Goal: Information Seeking & Learning: Learn about a topic

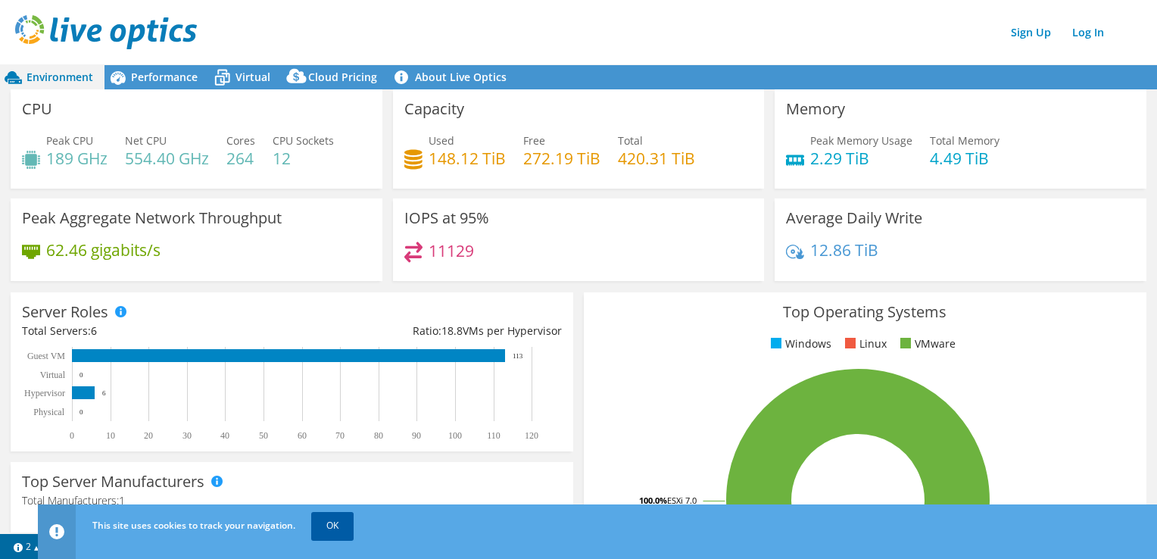
click at [334, 532] on link "OK" at bounding box center [332, 525] width 42 height 27
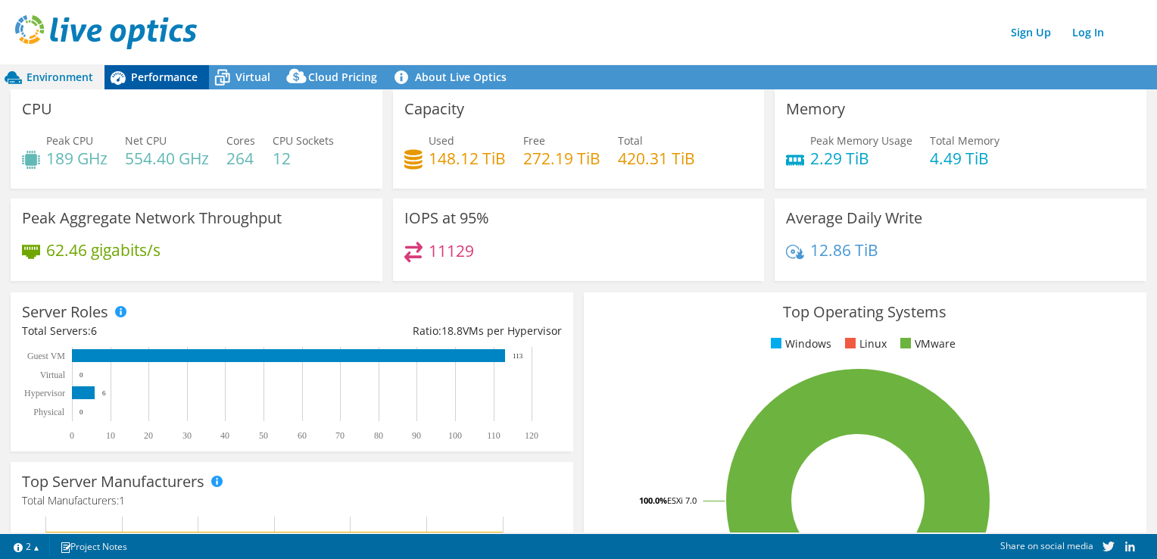
click at [170, 77] on span "Performance" at bounding box center [164, 77] width 67 height 14
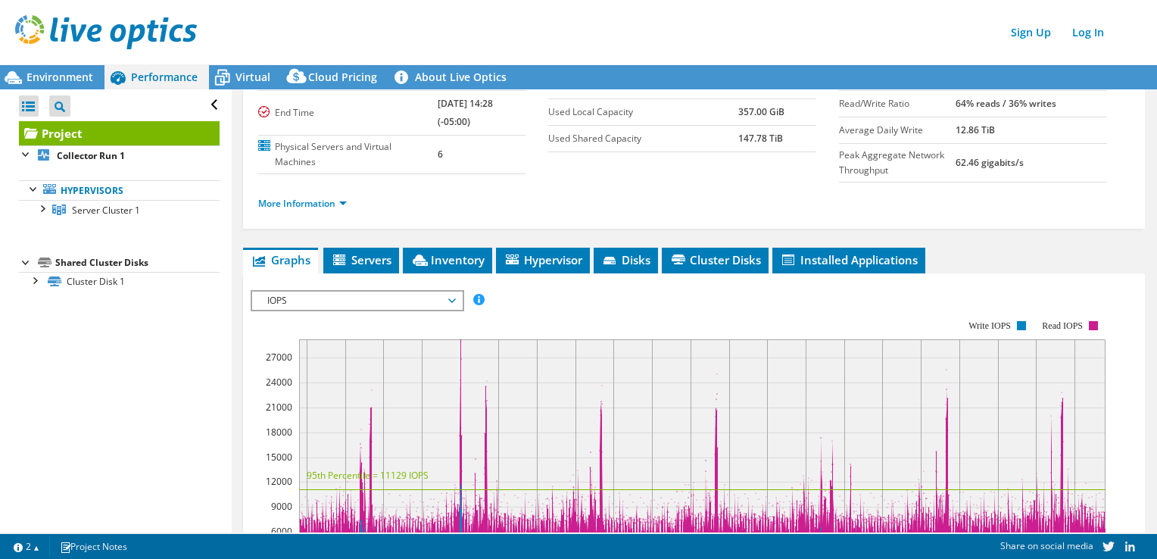
scroll to position [117, 0]
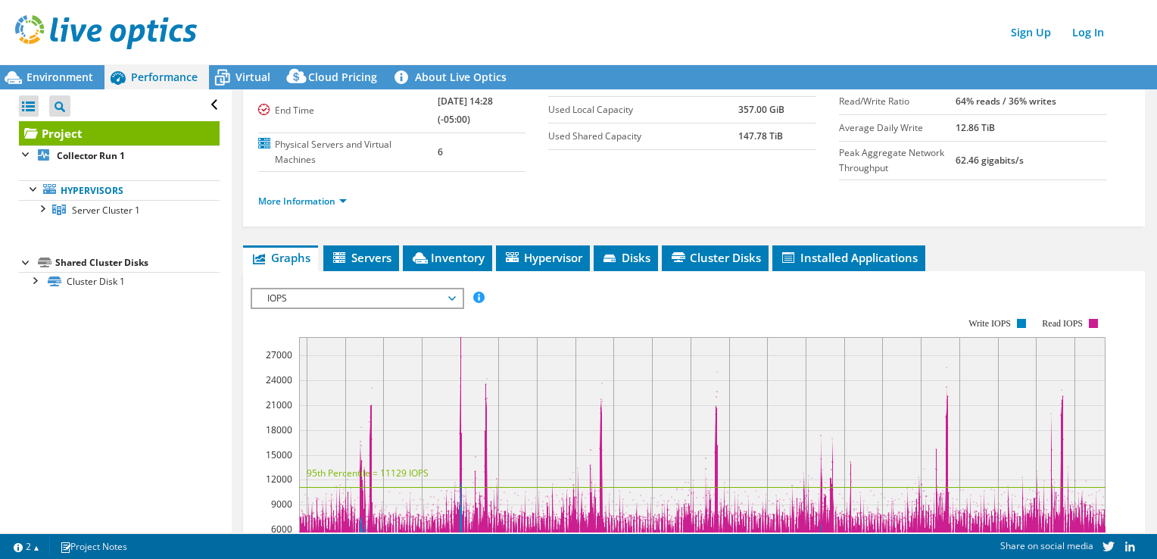
click at [372, 240] on div "Project Details Duration 7 days, 0 hr, 1 min Start Time 08/30/2024, 14:27 (-05:…" at bounding box center [694, 388] width 925 height 833
click at [366, 259] on span "Servers" at bounding box center [361, 257] width 61 height 15
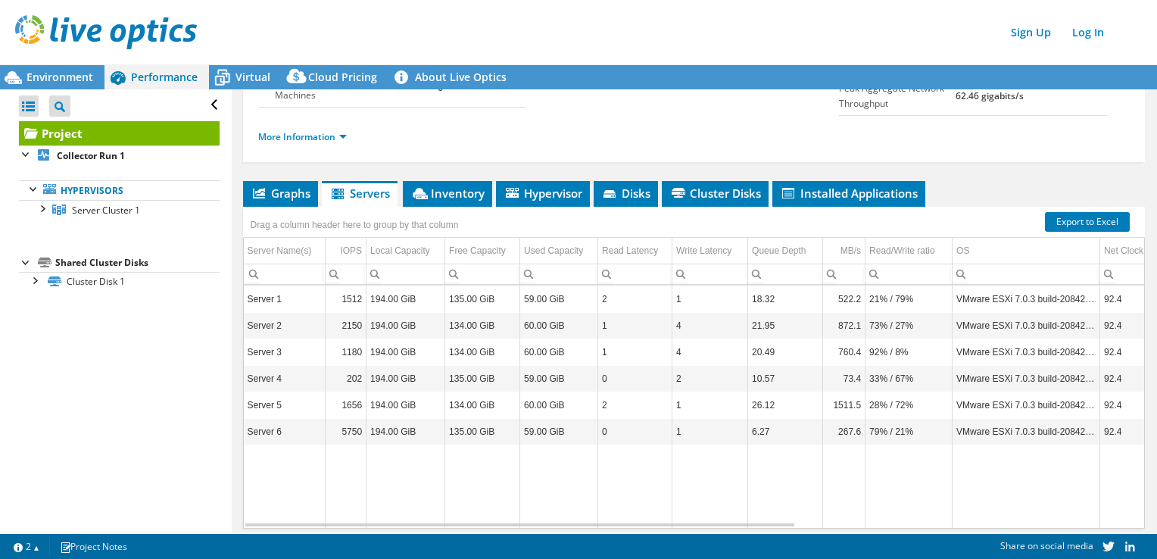
scroll to position [185, 0]
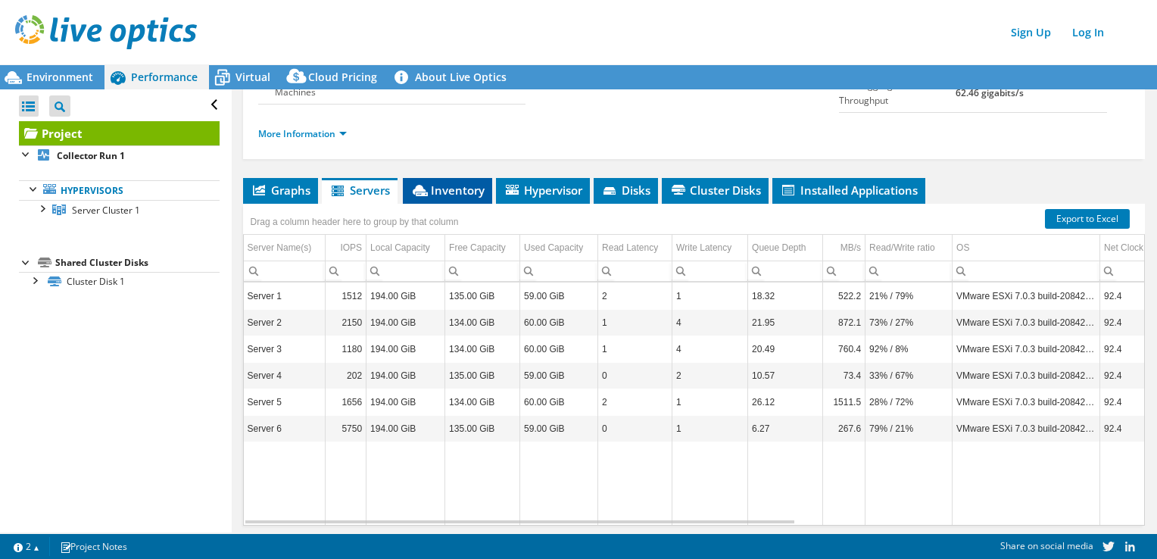
click at [463, 184] on span "Inventory" at bounding box center [447, 189] width 74 height 15
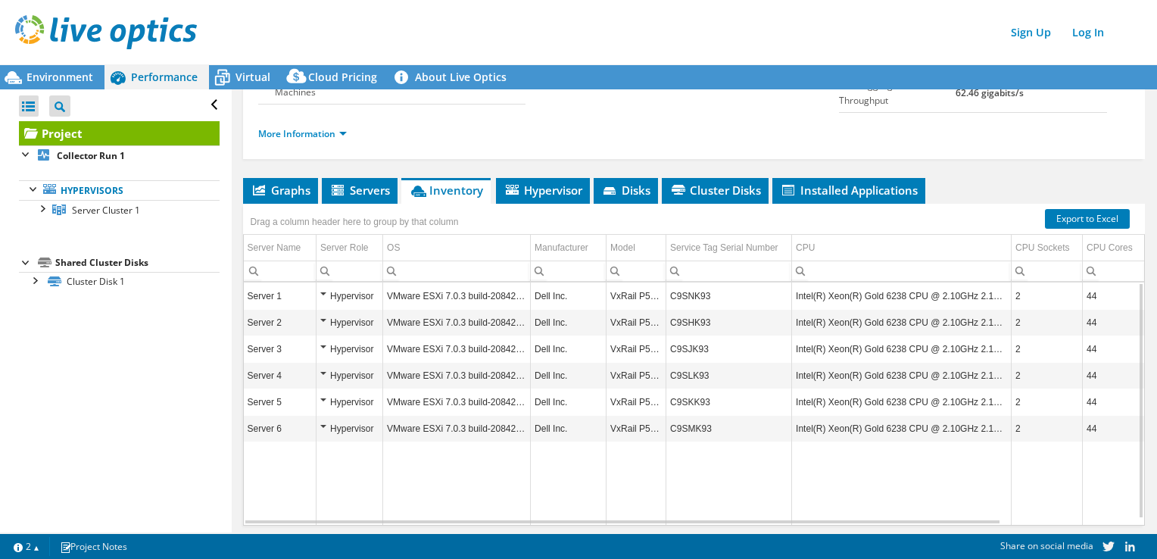
scroll to position [123, 0]
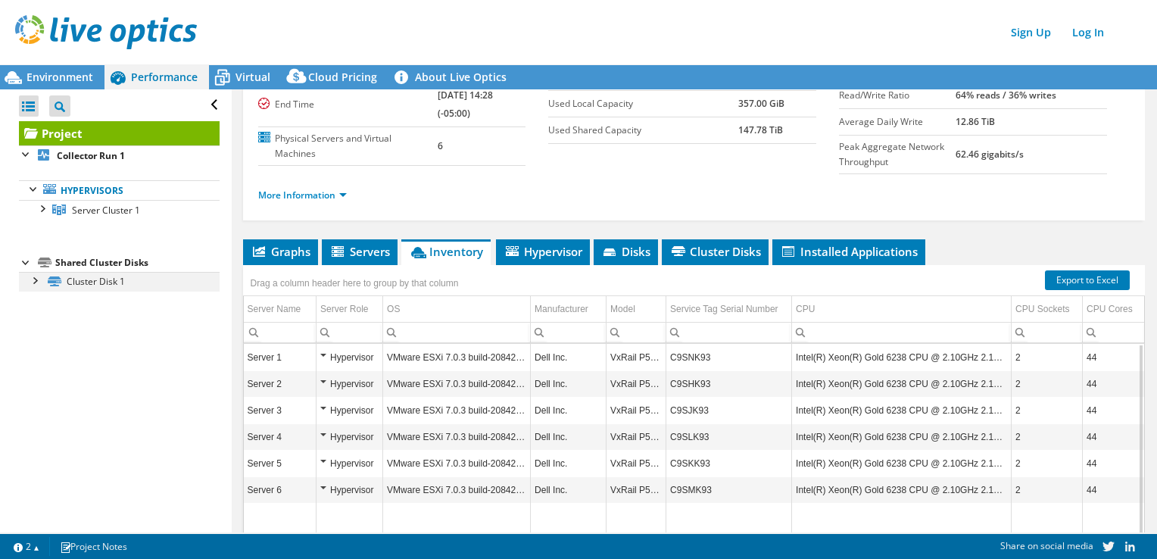
click at [33, 279] on div at bounding box center [34, 279] width 15 height 15
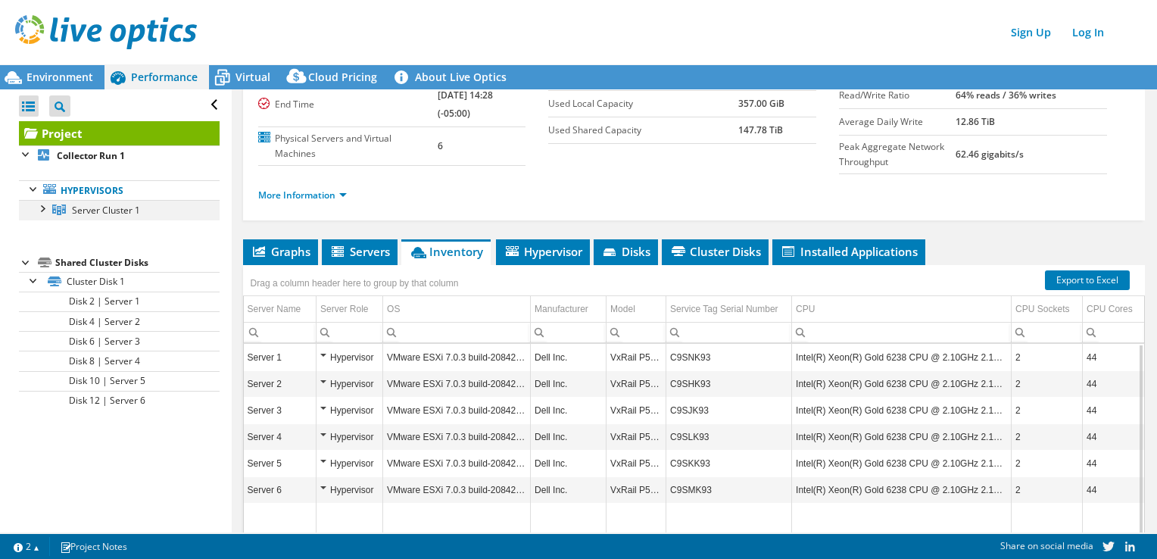
click at [36, 207] on div at bounding box center [41, 207] width 15 height 15
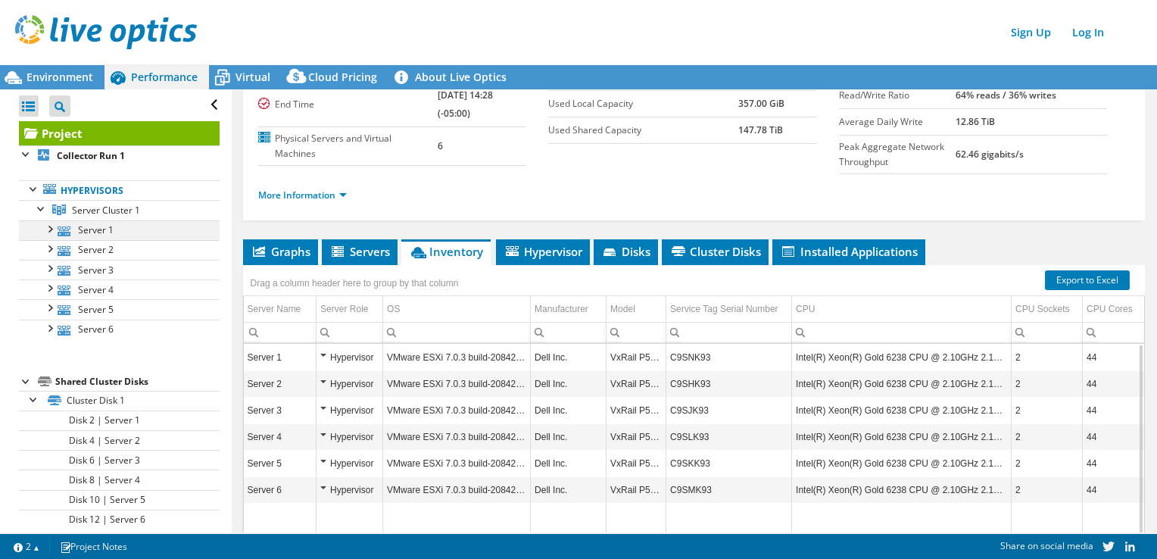
click at [51, 228] on div at bounding box center [49, 227] width 15 height 15
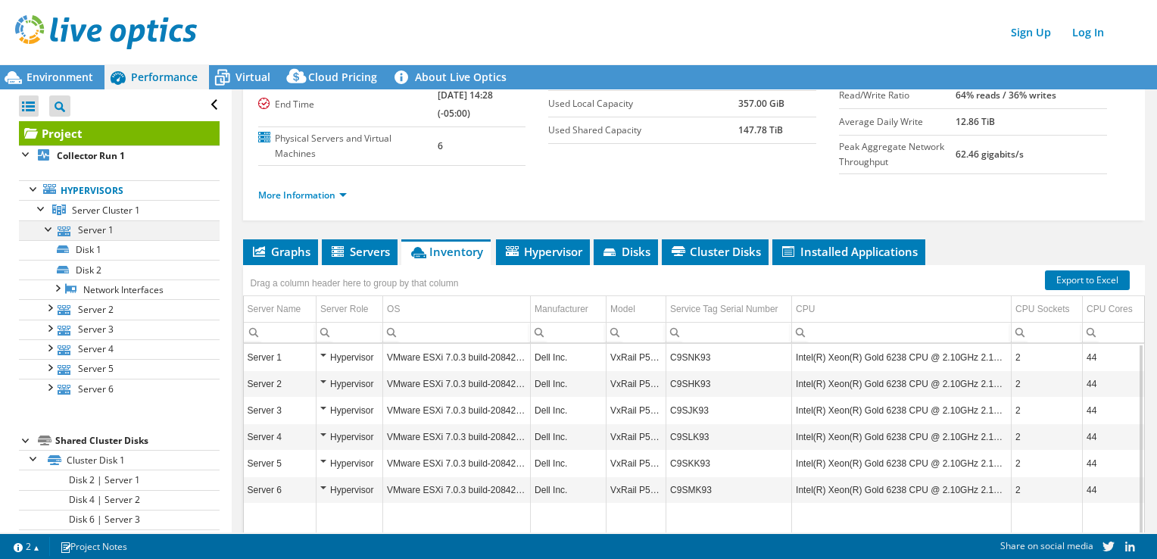
click at [51, 228] on div at bounding box center [49, 227] width 15 height 15
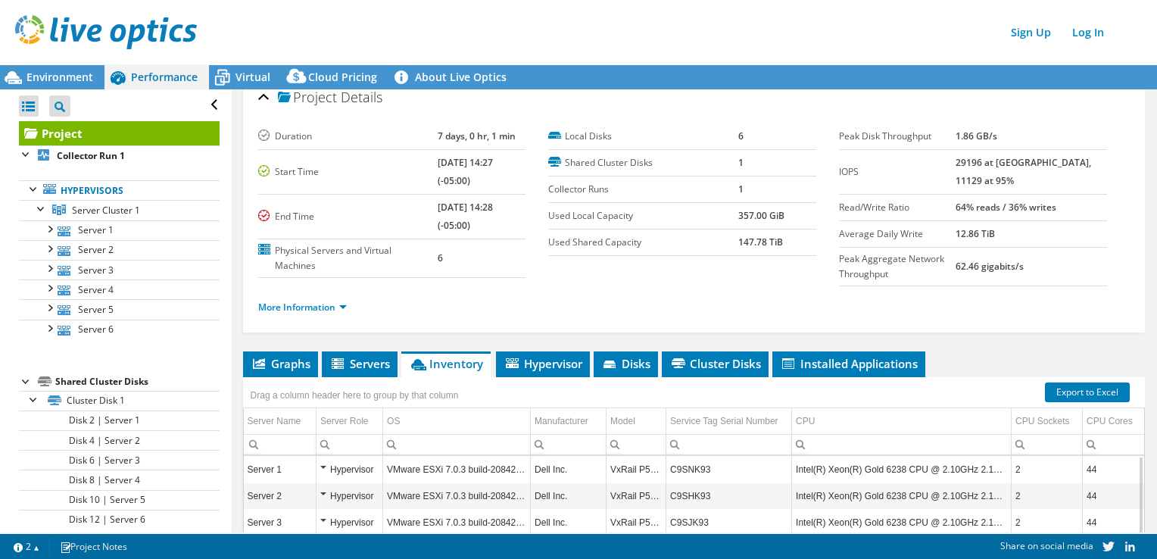
scroll to position [0, 0]
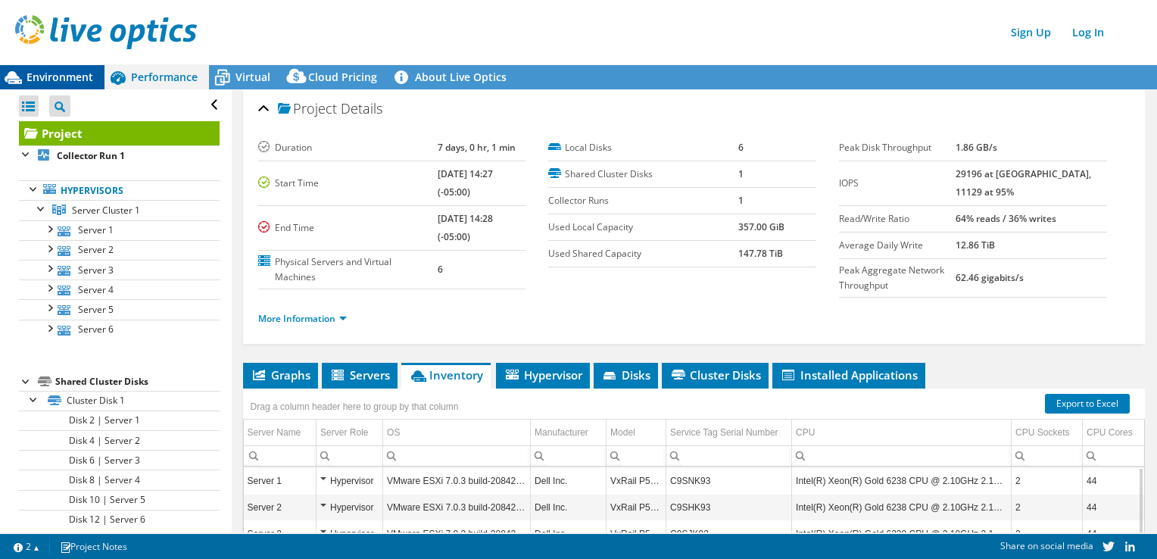
click at [76, 67] on div "Environment" at bounding box center [52, 77] width 104 height 24
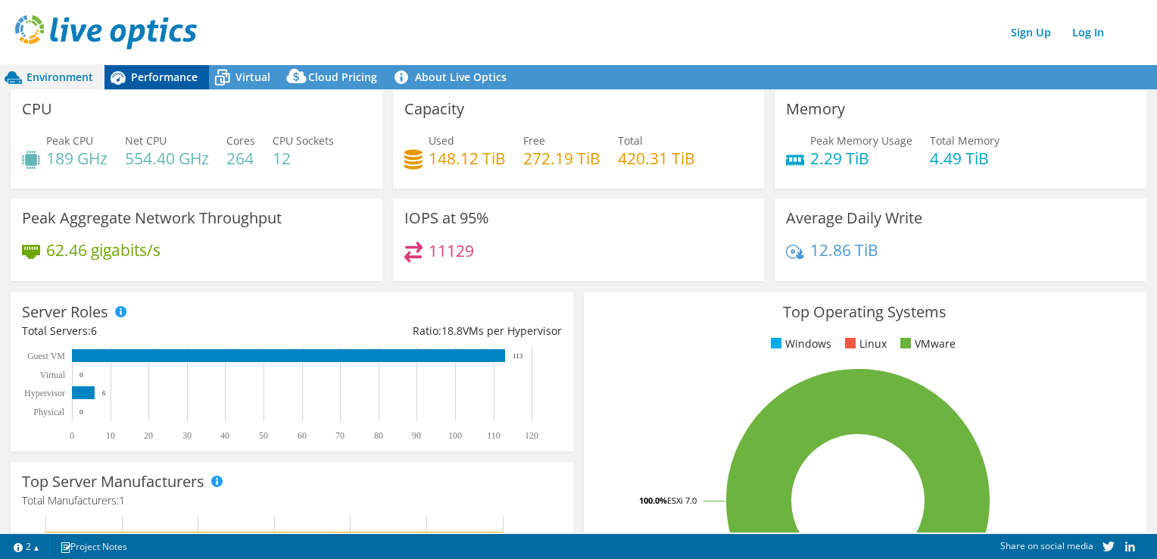
click at [175, 83] on span "Performance" at bounding box center [164, 77] width 67 height 14
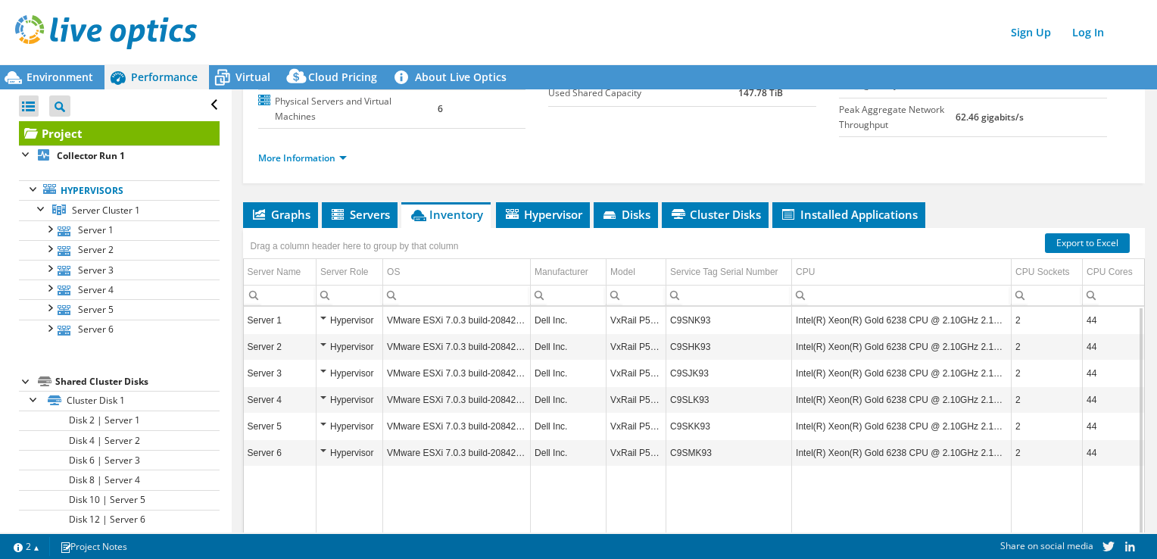
scroll to position [162, 0]
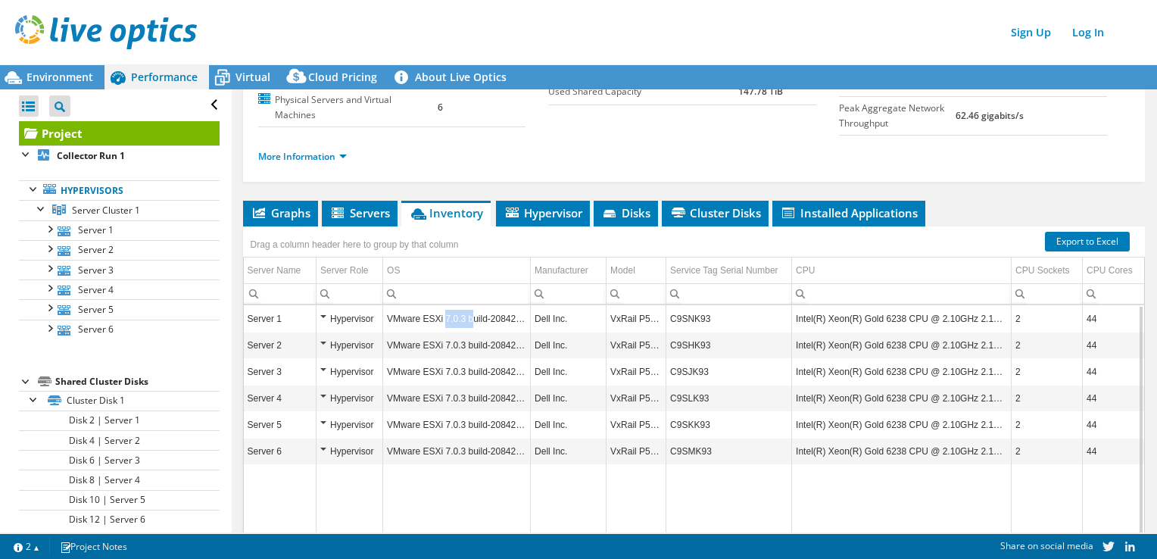
drag, startPoint x: 442, startPoint y: 316, endPoint x: 468, endPoint y: 316, distance: 25.7
click at [468, 316] on td "VMware ESXi 7.0.3 build-20842708" at bounding box center [457, 319] width 148 height 27
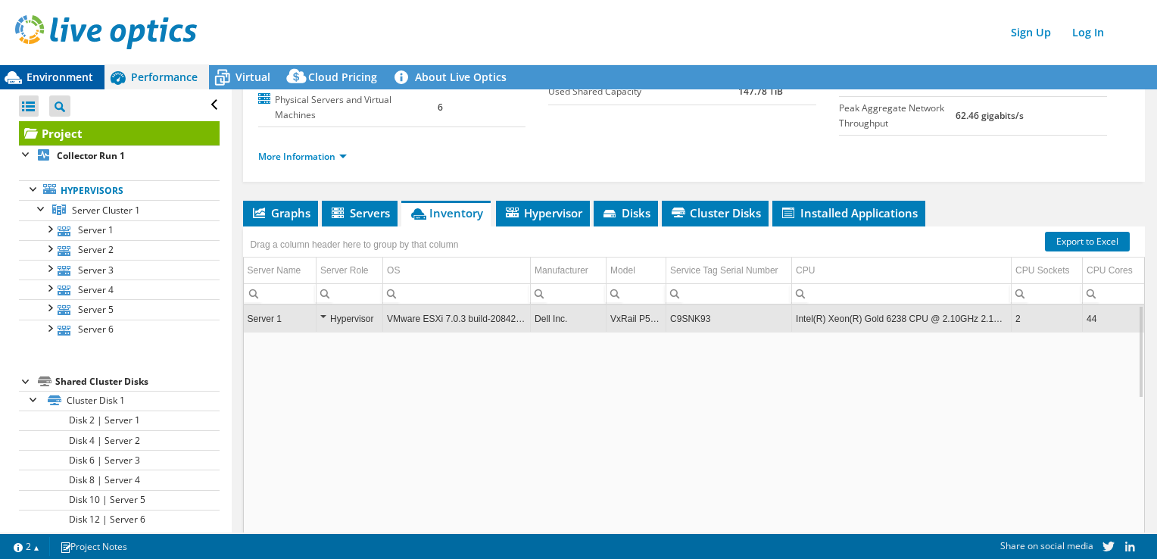
click at [85, 83] on span "Environment" at bounding box center [60, 77] width 67 height 14
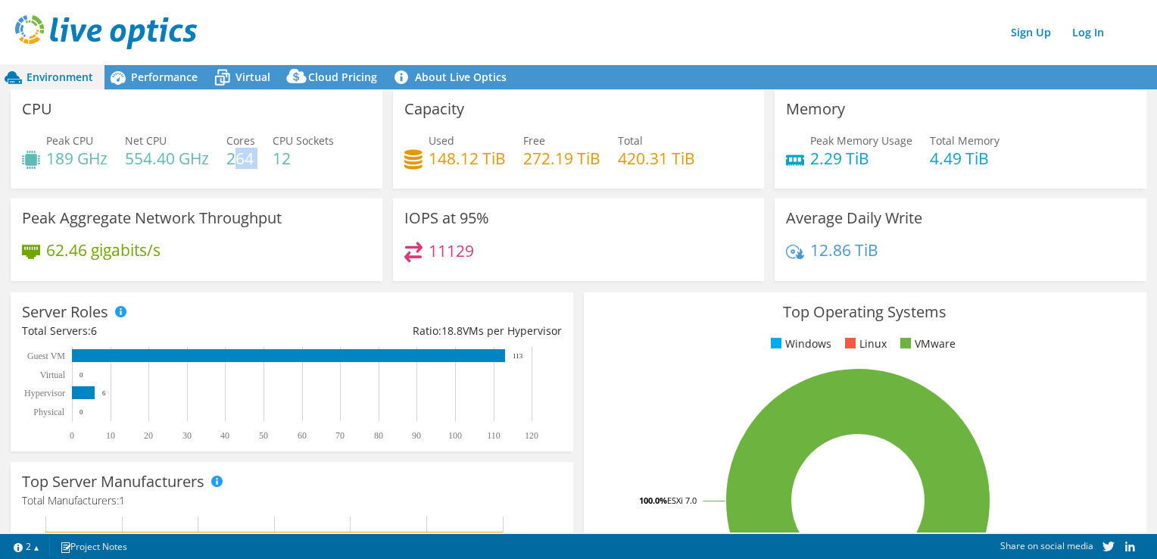
drag, startPoint x: 232, startPoint y: 161, endPoint x: 273, endPoint y: 158, distance: 40.2
click at [273, 158] on div "Peak CPU 189 GHz Net CPU 554.40 GHz Cores 264 CPU Sockets 12" at bounding box center [196, 157] width 349 height 49
drag, startPoint x: 427, startPoint y: 157, endPoint x: 491, endPoint y: 161, distance: 63.7
click at [491, 161] on h4 "148.12 TiB" at bounding box center [467, 158] width 77 height 17
click at [487, 295] on div "Server Roles Physical Servers represent bare metal servers that were targets of…" at bounding box center [292, 371] width 563 height 159
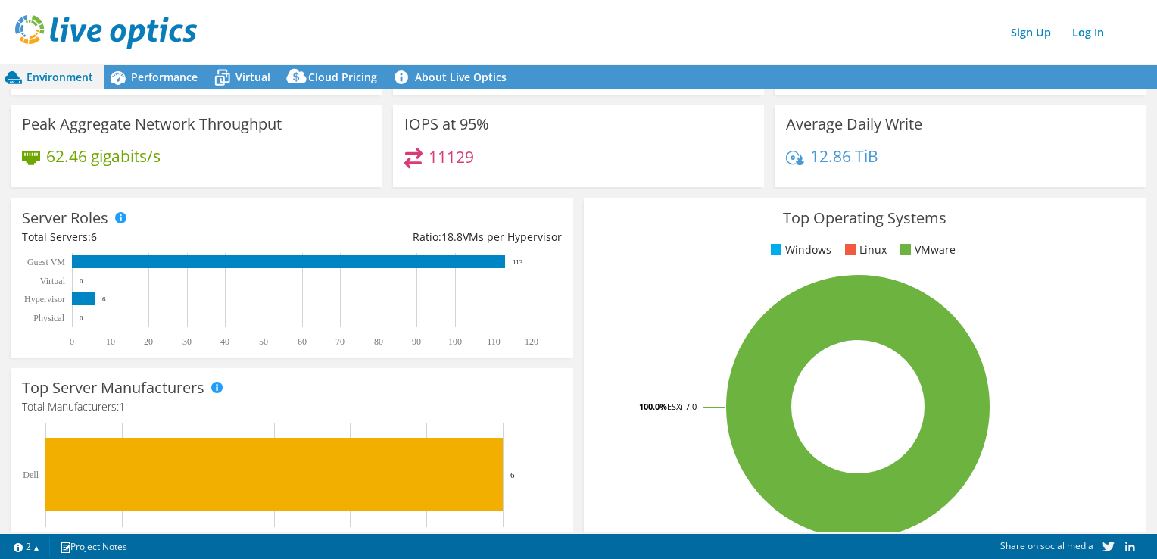
scroll to position [0, 0]
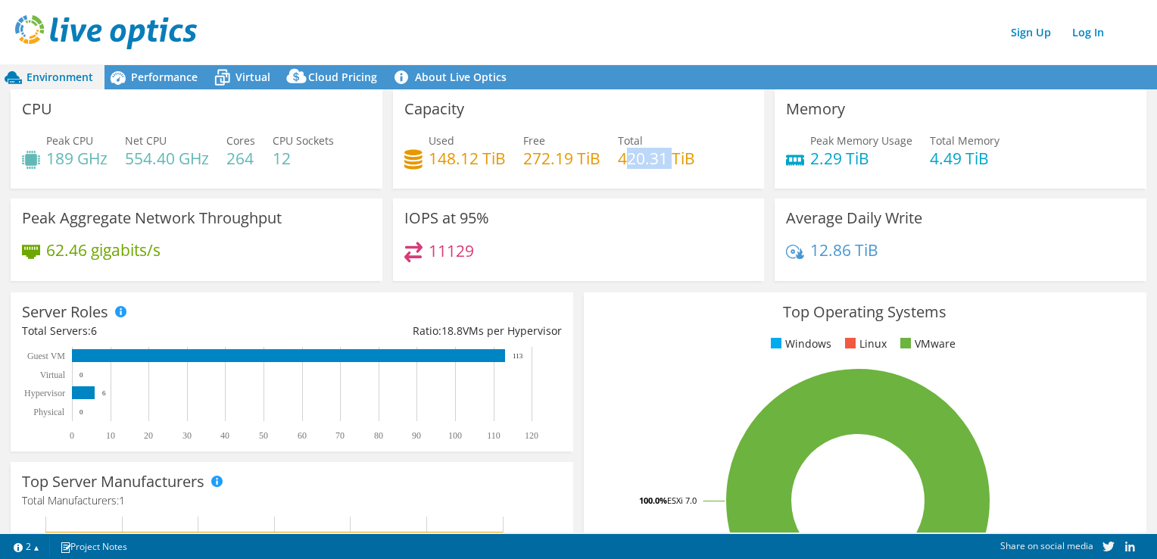
drag, startPoint x: 665, startPoint y: 154, endPoint x: 620, endPoint y: 158, distance: 44.9
click at [620, 158] on h4 "420.31 TiB" at bounding box center [656, 158] width 77 height 17
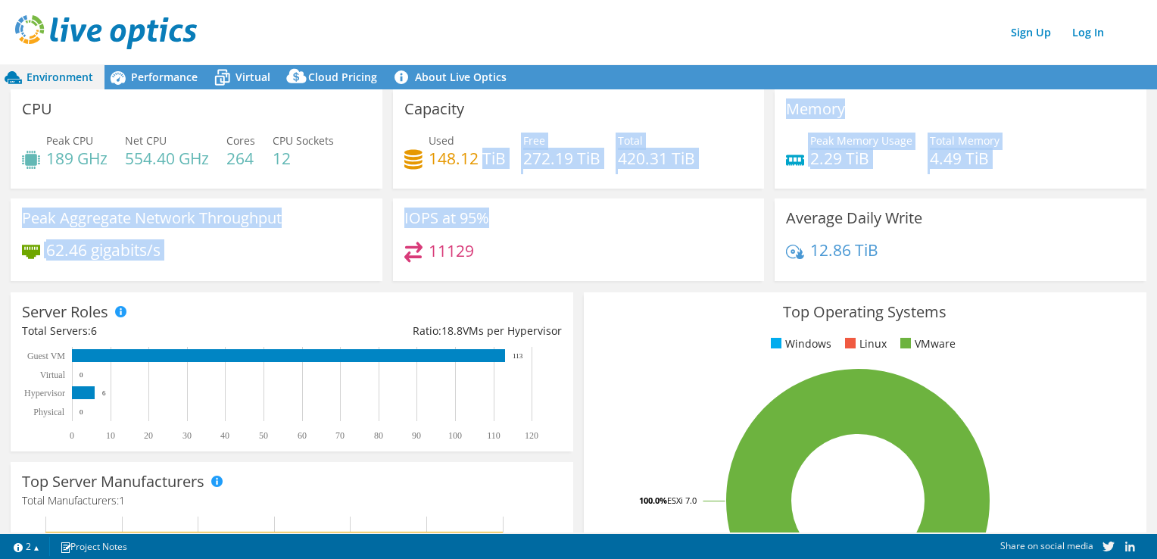
drag, startPoint x: 620, startPoint y: 158, endPoint x: 477, endPoint y: 166, distance: 143.3
click at [477, 166] on div "CPU Peak CPU 189 GHz Net CPU 554.40 GHz Cores 264 CPU Sockets 12 Capacity Used …" at bounding box center [578, 189] width 1146 height 201
click at [477, 166] on h4 "148.12 TiB" at bounding box center [467, 158] width 77 height 17
click at [470, 179] on div "Used 148.12 TiB Free 272.19 TiB Total 420.31 TiB" at bounding box center [578, 157] width 349 height 49
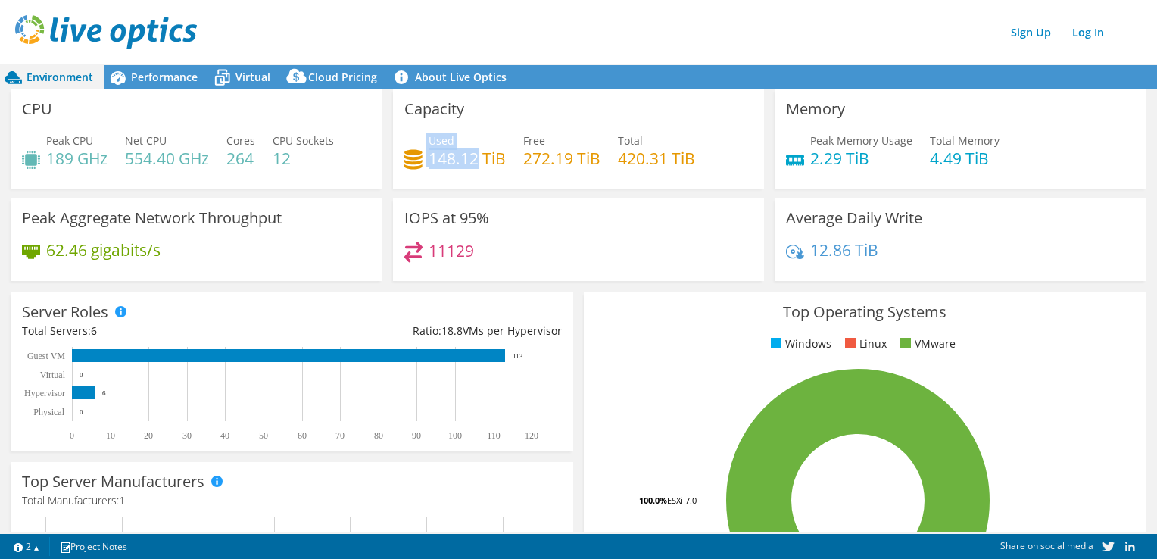
drag, startPoint x: 473, startPoint y: 159, endPoint x: 423, endPoint y: 158, distance: 50.0
click at [423, 158] on div "Used 148.12 TiB" at bounding box center [454, 150] width 101 height 34
drag, startPoint x: 423, startPoint y: 158, endPoint x: 446, endPoint y: 180, distance: 32.7
click at [446, 180] on div "Used 148.12 TiB Free 272.19 TiB Total 420.31 TiB" at bounding box center [578, 157] width 349 height 49
drag, startPoint x: 473, startPoint y: 156, endPoint x: 427, endPoint y: 159, distance: 46.3
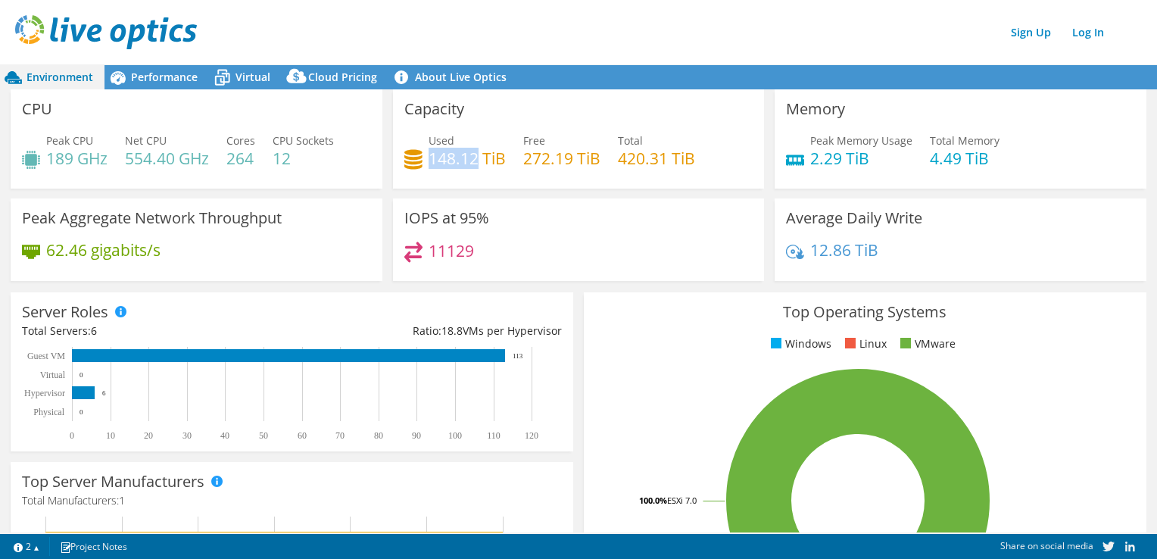
click at [429, 159] on h4 "148.12 TiB" at bounding box center [467, 158] width 77 height 17
copy h4 "148.12"
click at [188, 75] on span "Performance" at bounding box center [164, 77] width 67 height 14
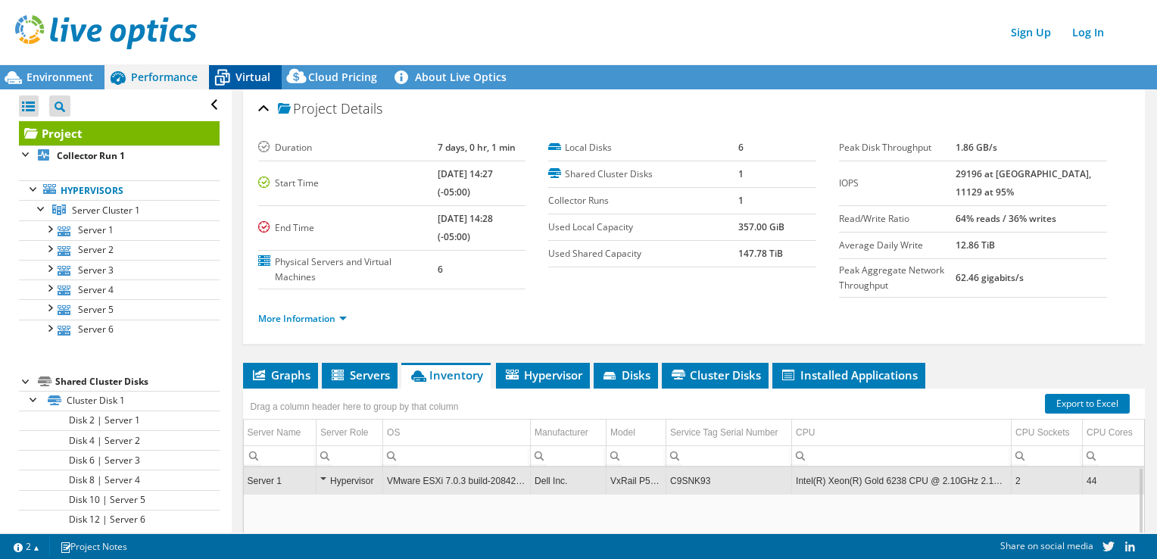
click at [245, 78] on span "Virtual" at bounding box center [252, 77] width 35 height 14
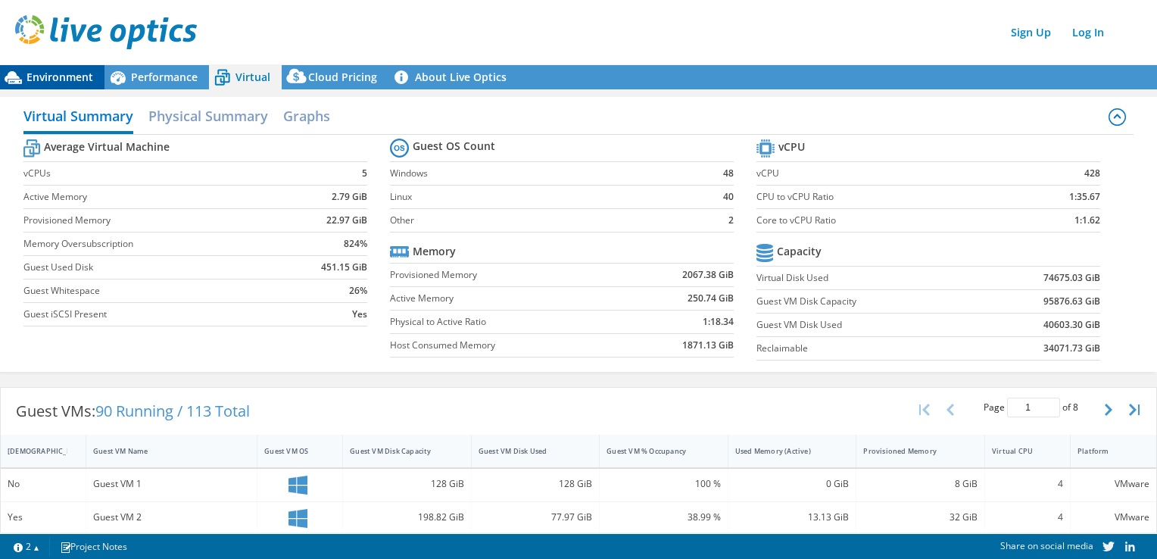
click at [83, 70] on span "Environment" at bounding box center [60, 77] width 67 height 14
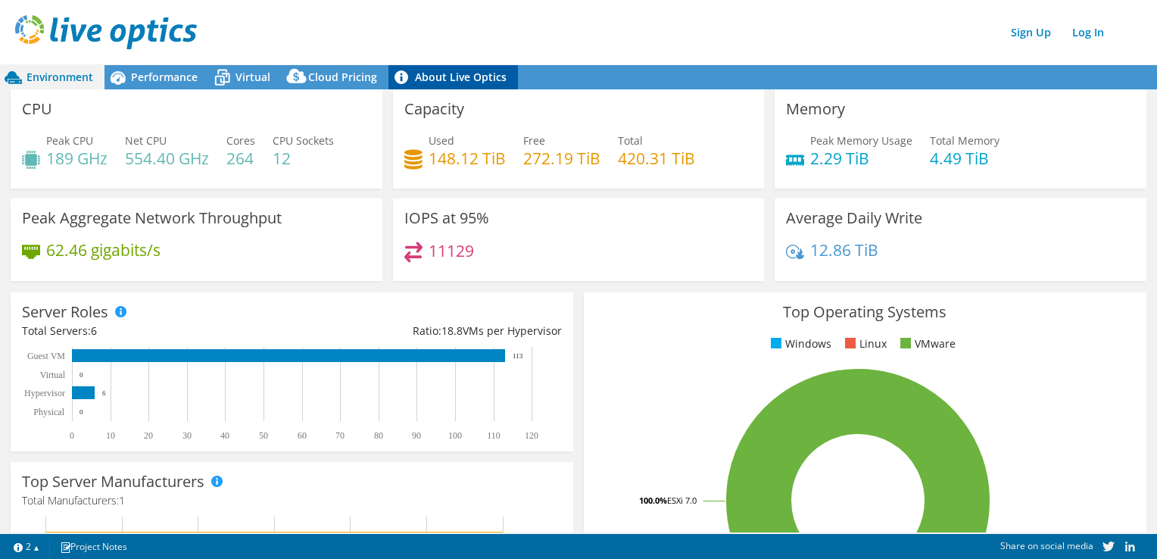
click at [460, 80] on link "About Live Optics" at bounding box center [452, 77] width 129 height 24
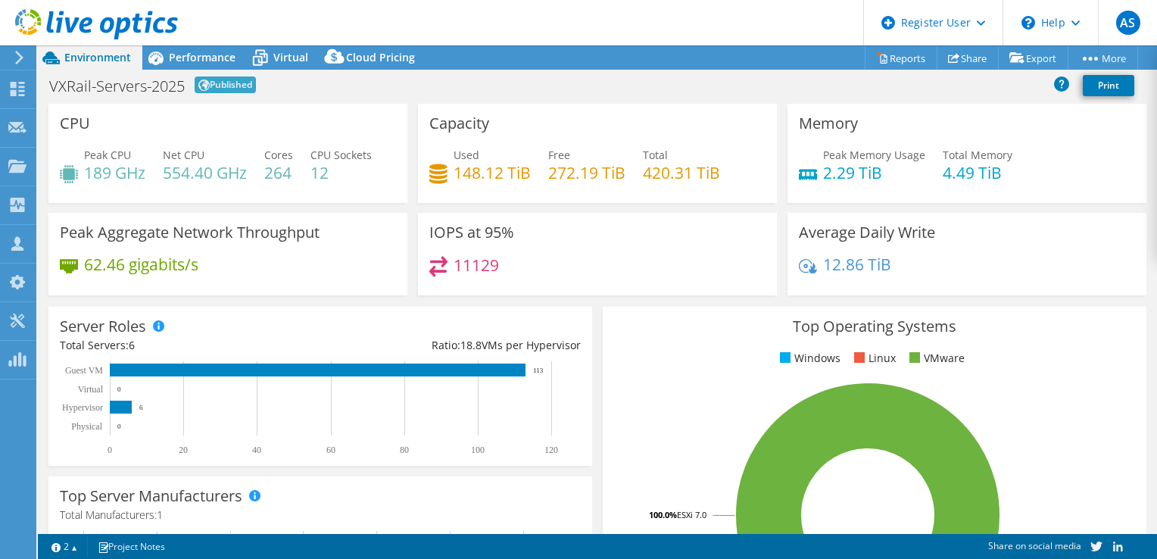
drag, startPoint x: 238, startPoint y: 82, endPoint x: 146, endPoint y: 87, distance: 91.8
click at [146, 87] on div "VXRail-Servers-2025 Published Print" at bounding box center [597, 85] width 1119 height 28
click at [146, 87] on h1 "VXRail-Servers-2025" at bounding box center [117, 86] width 136 height 15
click at [106, 56] on span "Environment" at bounding box center [97, 57] width 67 height 14
click at [189, 65] on div "Performance" at bounding box center [194, 57] width 104 height 24
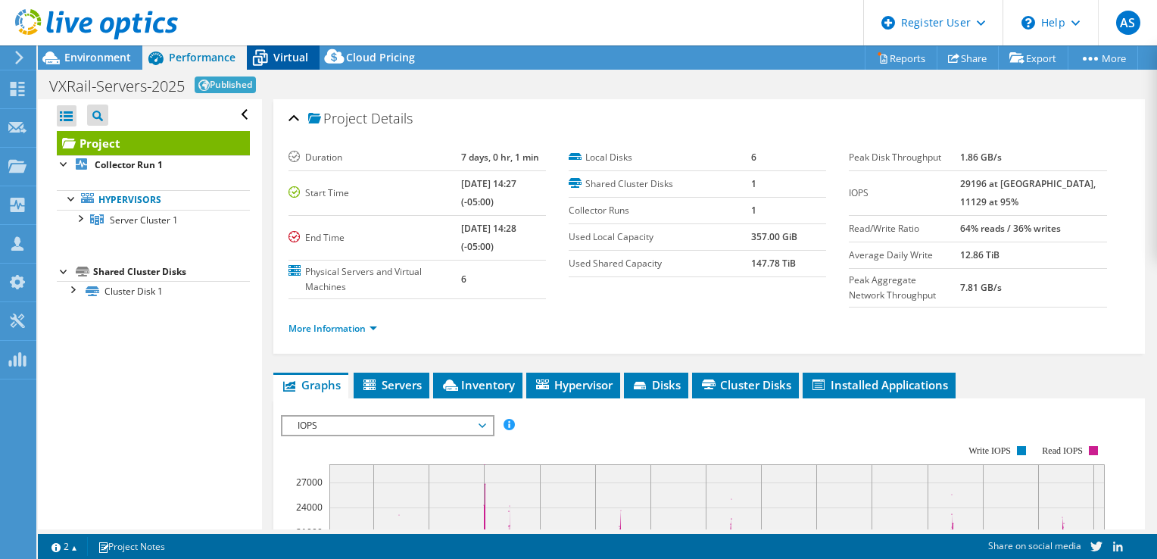
click at [260, 65] on icon at bounding box center [260, 59] width 15 height 12
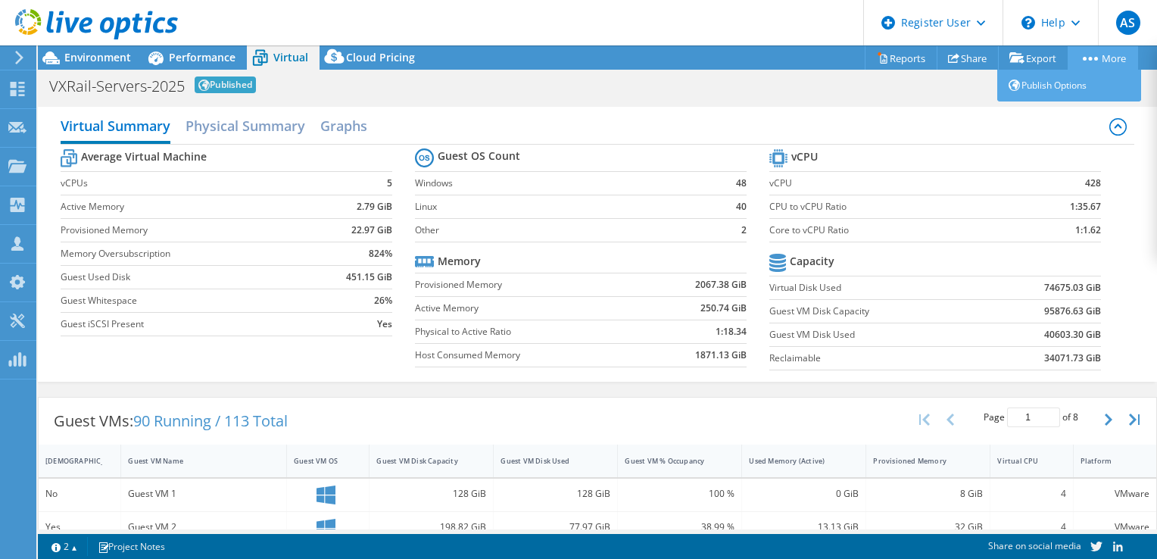
click at [1100, 59] on link "More" at bounding box center [1103, 57] width 70 height 23
click at [956, 54] on link "Share" at bounding box center [968, 57] width 62 height 23
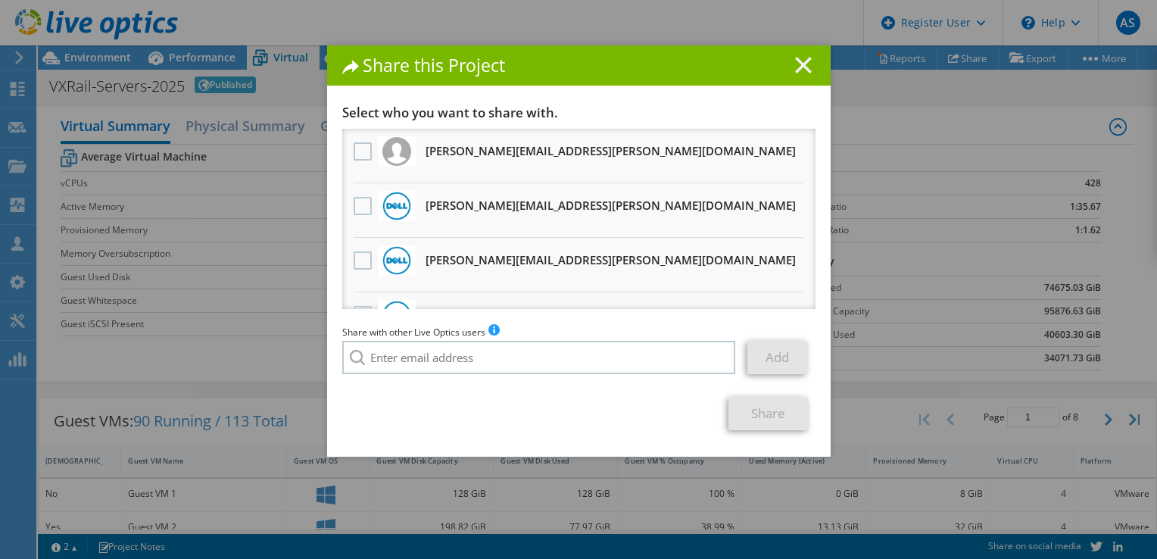
click at [797, 71] on icon at bounding box center [803, 65] width 17 height 17
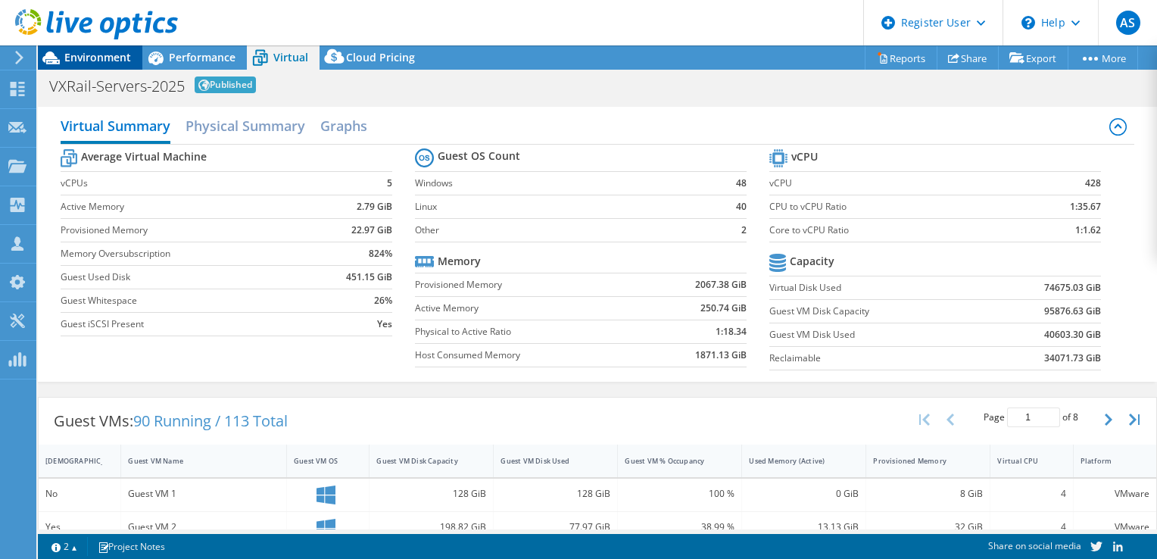
click at [108, 56] on span "Environment" at bounding box center [97, 57] width 67 height 14
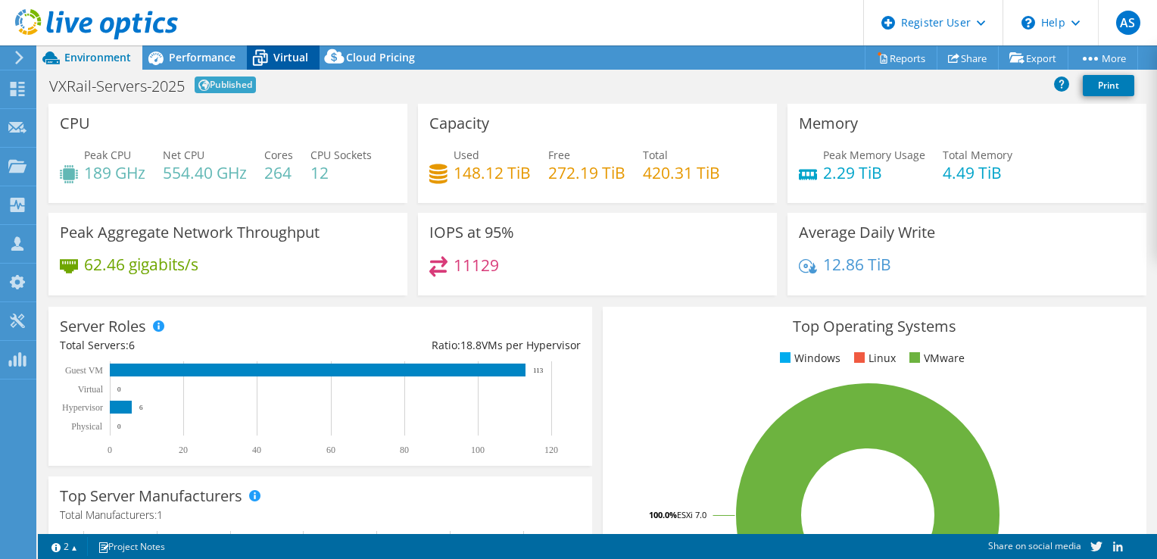
click at [282, 48] on div "Virtual" at bounding box center [283, 57] width 73 height 24
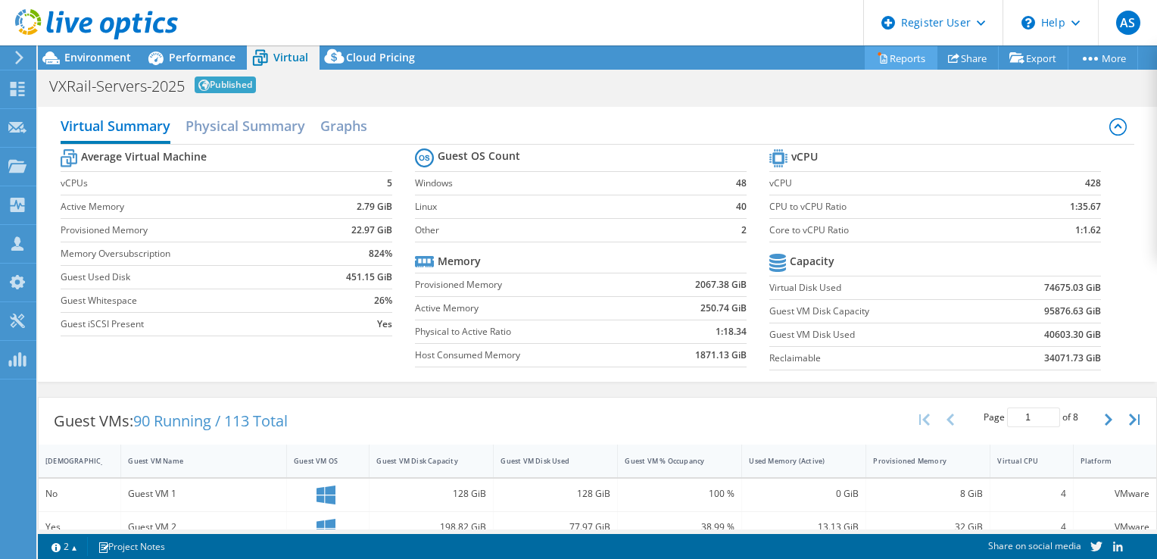
click at [890, 54] on link "Reports" at bounding box center [901, 57] width 73 height 23
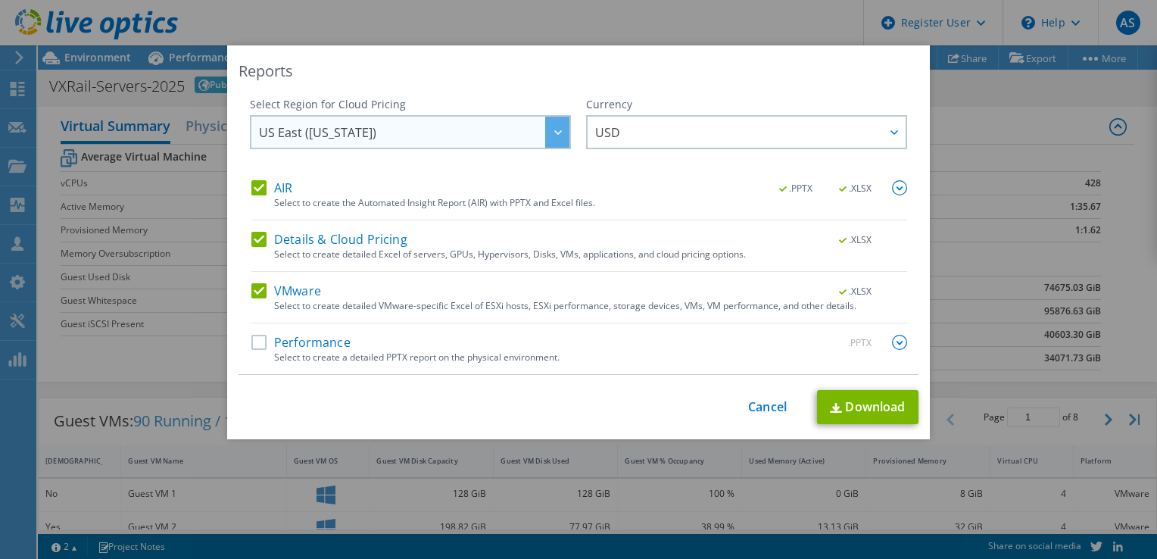
click at [552, 141] on div at bounding box center [557, 132] width 24 height 31
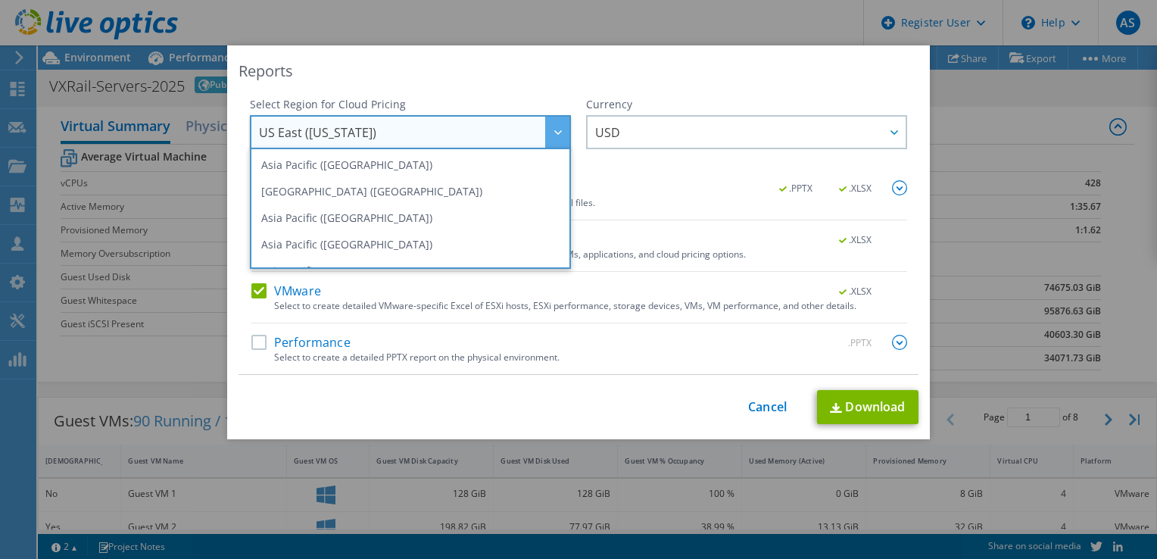
click at [653, 171] on div "Currency ARS AUD BRL CAD CHF CLP CNY DKK EUR GBP HKD HUF INR JPY MXN MYR NOK NZ…" at bounding box center [746, 138] width 321 height 83
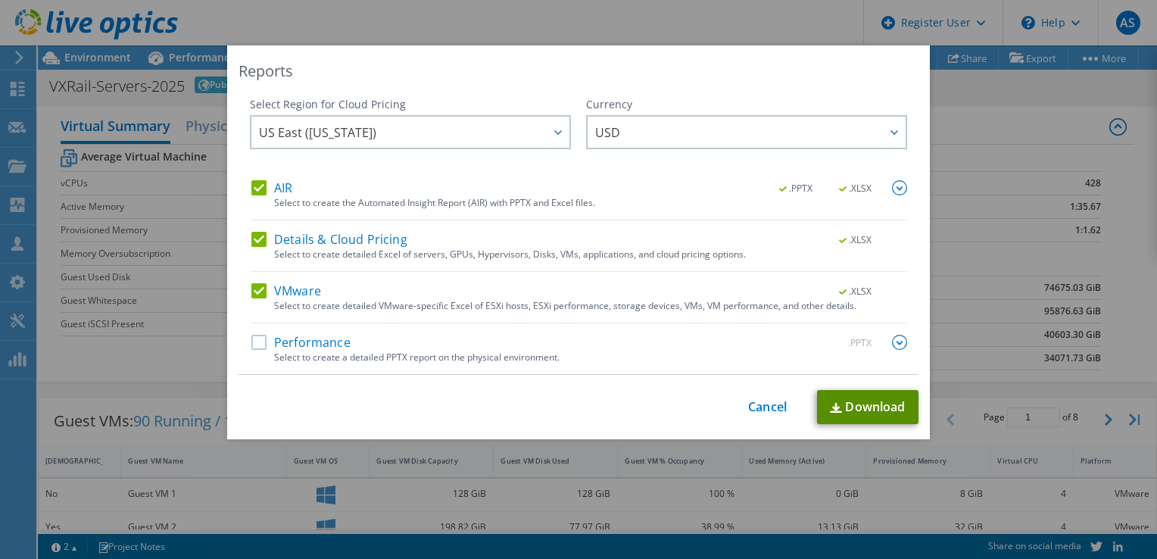
click at [856, 416] on link "Download" at bounding box center [867, 407] width 101 height 34
click at [993, 179] on div "Reports Select Region for Cloud Pricing Asia Pacific ([GEOGRAPHIC_DATA]) [GEOGR…" at bounding box center [578, 279] width 1157 height 468
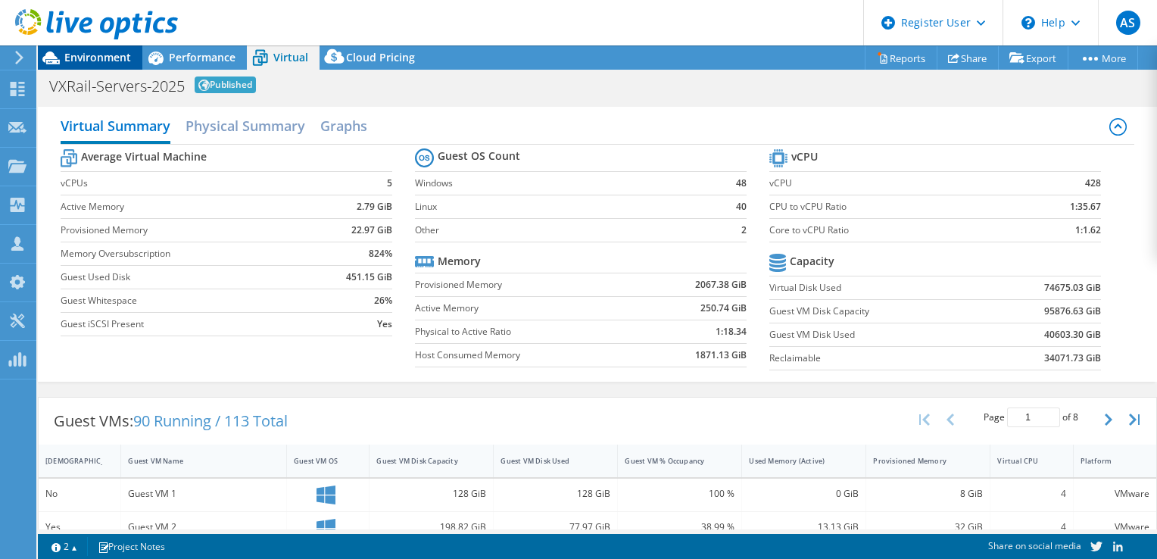
click at [100, 65] on div "Environment" at bounding box center [90, 57] width 104 height 24
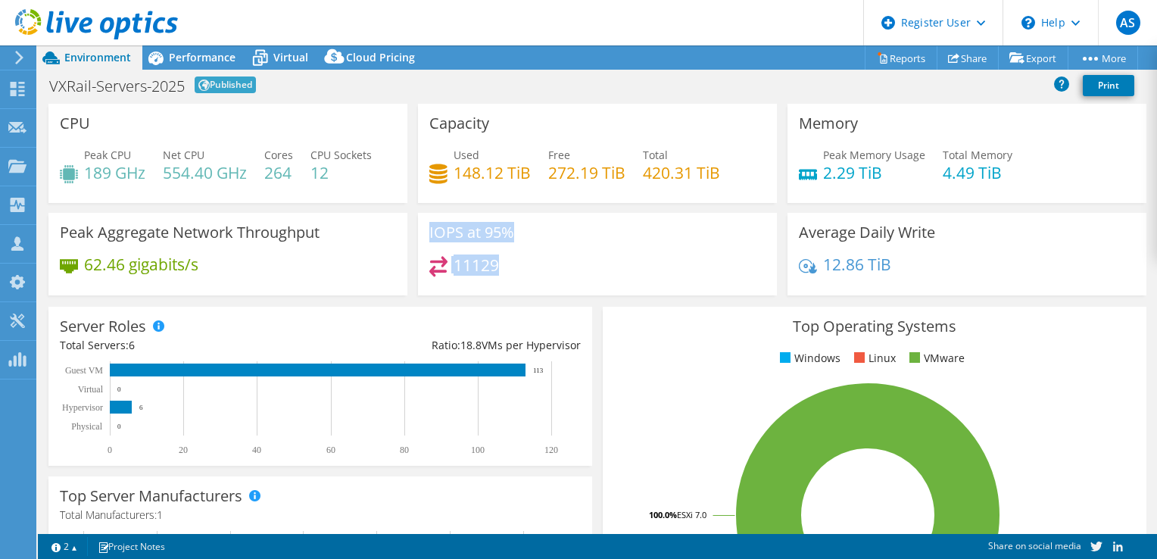
drag, startPoint x: 407, startPoint y: 292, endPoint x: 457, endPoint y: 295, distance: 50.1
click at [457, 295] on div "CPU Peak CPU 189 GHz Net CPU 554.40 GHz Cores 264 CPU Sockets 12 Capacity Used …" at bounding box center [597, 204] width 1109 height 201
drag, startPoint x: 457, startPoint y: 295, endPoint x: 569, endPoint y: 295, distance: 112.8
click at [569, 295] on div "IOPS at 95% 11129" at bounding box center [597, 254] width 359 height 83
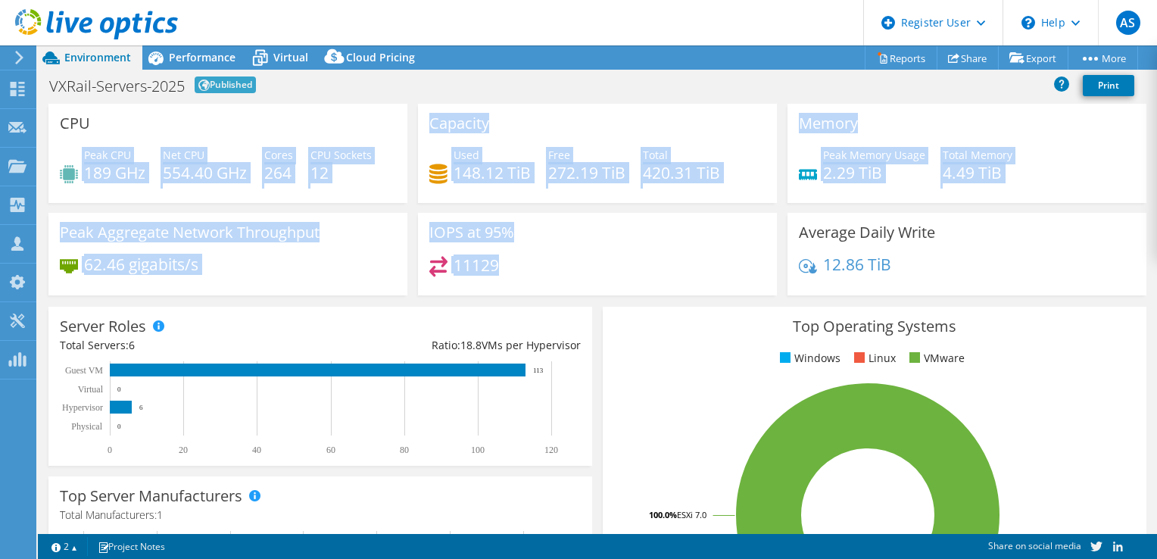
drag, startPoint x: 538, startPoint y: 275, endPoint x: 70, endPoint y: 135, distance: 488.5
click at [70, 135] on div "CPU Peak CPU 189 GHz Net CPU 554.40 GHz Cores 264 CPU Sockets 12 Capacity Used …" at bounding box center [597, 204] width 1109 height 201
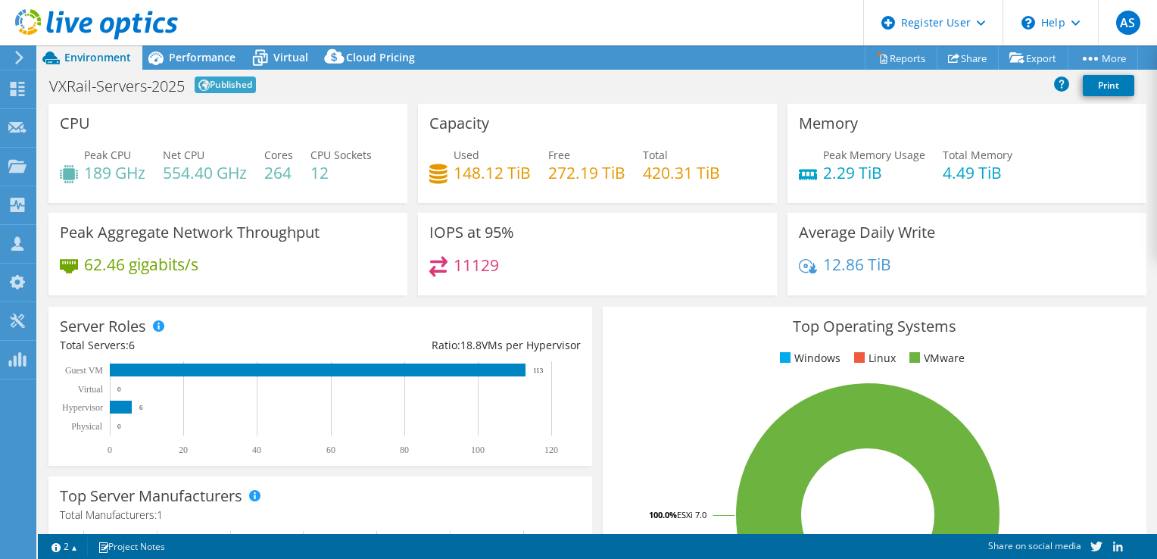
click at [284, 301] on div "Server Roles Physical Servers represent bare metal servers that were targets of…" at bounding box center [320, 386] width 554 height 170
click at [454, 296] on div "IOPS at 95% 11129" at bounding box center [598, 259] width 370 height 92
click at [510, 266] on div "11129" at bounding box center [597, 272] width 336 height 33
drag, startPoint x: 510, startPoint y: 266, endPoint x: 426, endPoint y: 255, distance: 84.7
drag, startPoint x: 426, startPoint y: 255, endPoint x: 372, endPoint y: 263, distance: 55.0
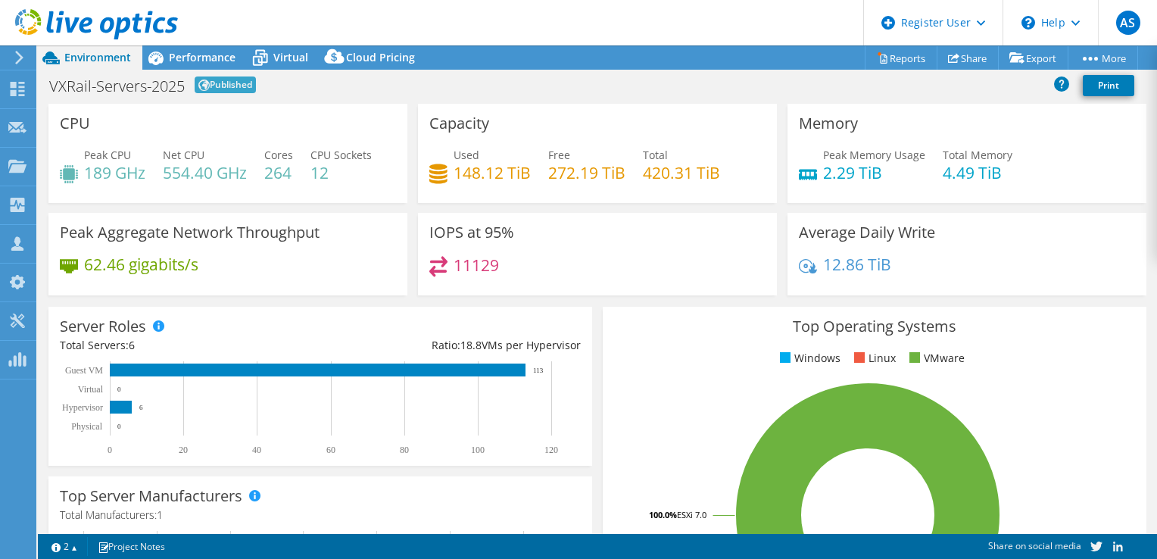
click at [372, 263] on div "62.46 gigabits/s" at bounding box center [228, 272] width 336 height 32
drag, startPoint x: 421, startPoint y: 230, endPoint x: 509, endPoint y: 272, distance: 97.2
click at [509, 272] on div "IOPS at 95% 11129" at bounding box center [597, 254] width 359 height 83
click at [918, 232] on h3 "Average Daily Write" at bounding box center [867, 232] width 136 height 17
click at [909, 241] on h3 "Average Daily Write" at bounding box center [867, 232] width 136 height 17
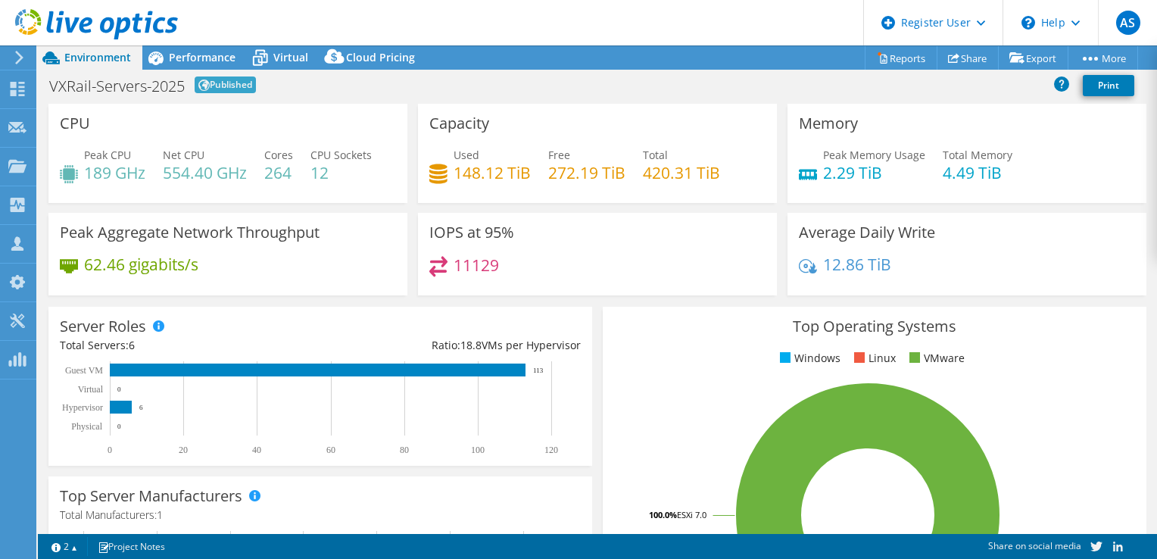
drag, startPoint x: 899, startPoint y: 262, endPoint x: 796, endPoint y: 251, distance: 103.5
drag, startPoint x: 796, startPoint y: 251, endPoint x: 706, endPoint y: 332, distance: 120.1
click at [706, 332] on h3 "Top Operating Systems" at bounding box center [874, 326] width 521 height 17
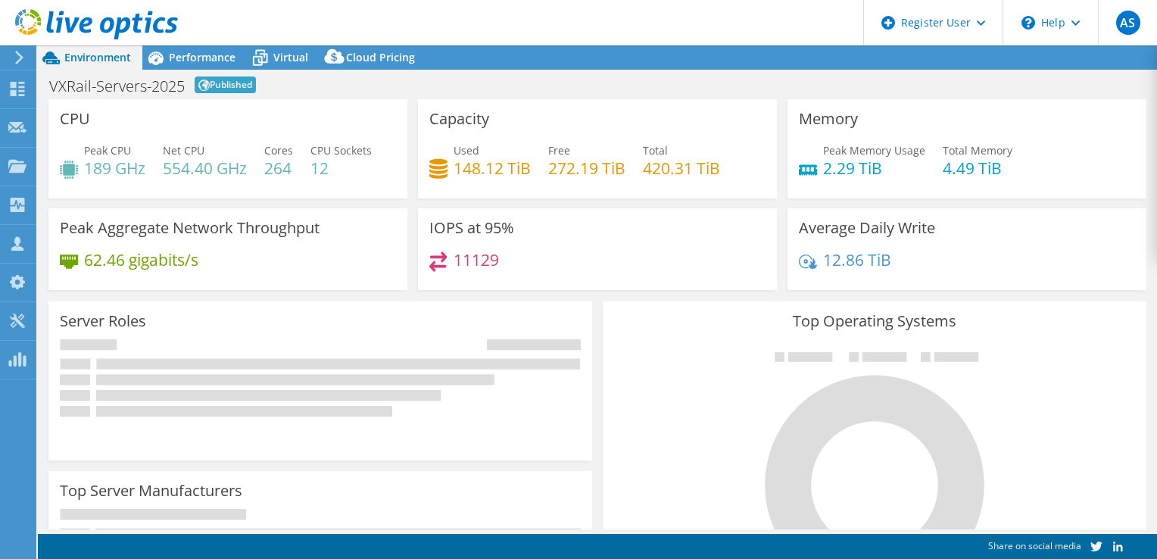
select select "USD"
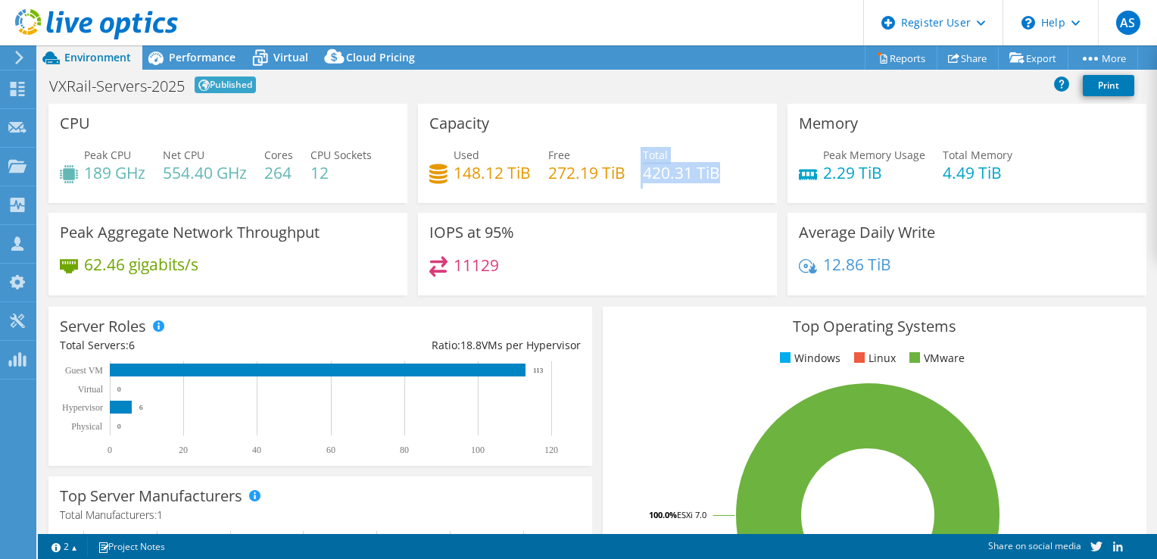
drag, startPoint x: 632, startPoint y: 170, endPoint x: 695, endPoint y: 183, distance: 64.2
click at [695, 183] on div "Used 148.12 TiB Free 272.19 TiB Total 420.31 TiB" at bounding box center [597, 171] width 336 height 49
drag, startPoint x: 695, startPoint y: 183, endPoint x: 685, endPoint y: 226, distance: 44.4
click at [685, 226] on div "IOPS at 95% 11129" at bounding box center [597, 254] width 359 height 83
drag, startPoint x: 644, startPoint y: 171, endPoint x: 678, endPoint y: 174, distance: 35.0
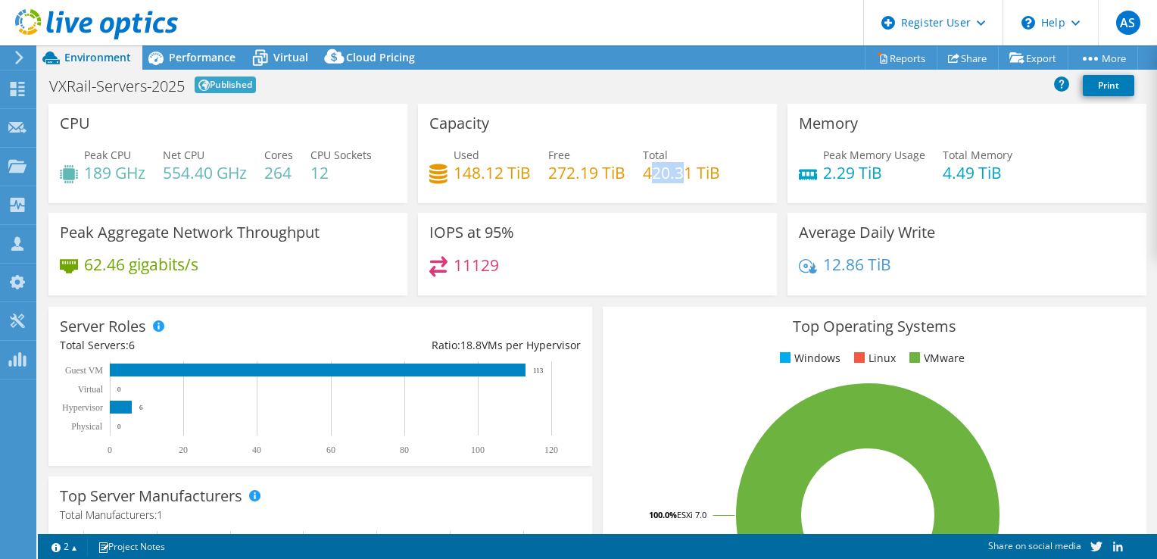
click at [678, 174] on h4 "420.31 TiB" at bounding box center [681, 172] width 77 height 17
drag, startPoint x: 685, startPoint y: 174, endPoint x: 639, endPoint y: 173, distance: 45.4
click at [643, 173] on h4 "420.31 TiB" at bounding box center [681, 172] width 77 height 17
copy h4 "420.31"
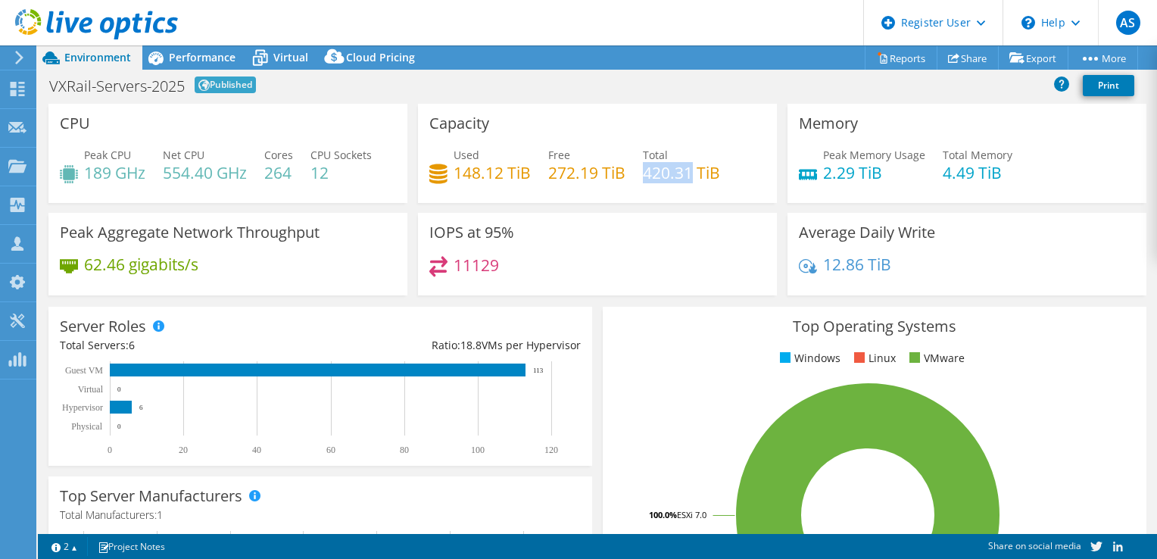
click at [212, 2] on header "AS Dell User Ayushi Singh Ayushi.Singh4@dell.com Dell My Profile Log Out \n Hel…" at bounding box center [578, 22] width 1157 height 45
click at [174, 59] on span "Performance" at bounding box center [202, 57] width 67 height 14
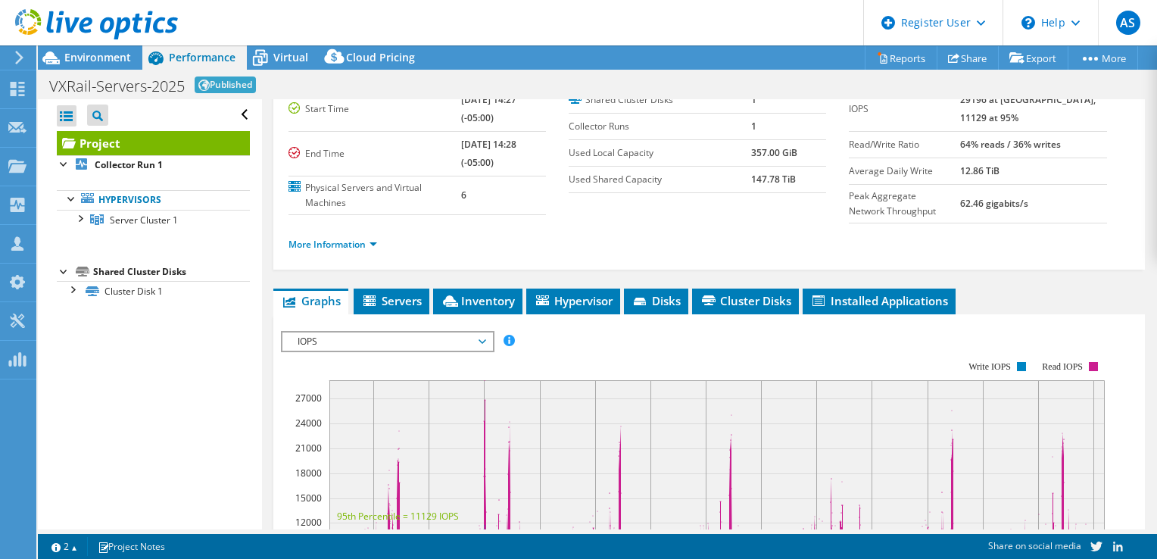
scroll to position [85, 0]
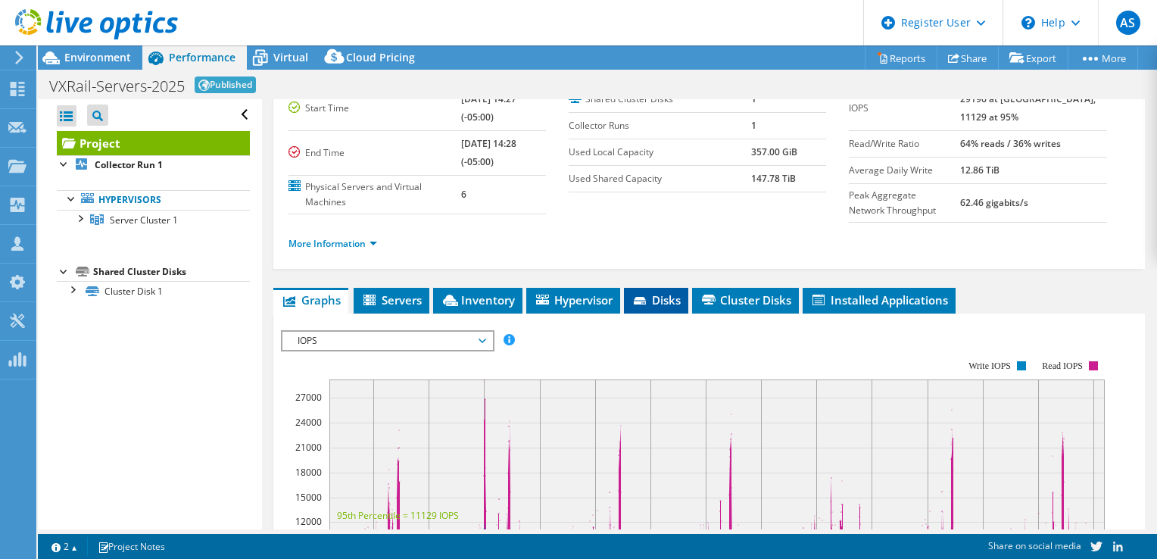
click at [663, 289] on li "Disks" at bounding box center [656, 301] width 64 height 26
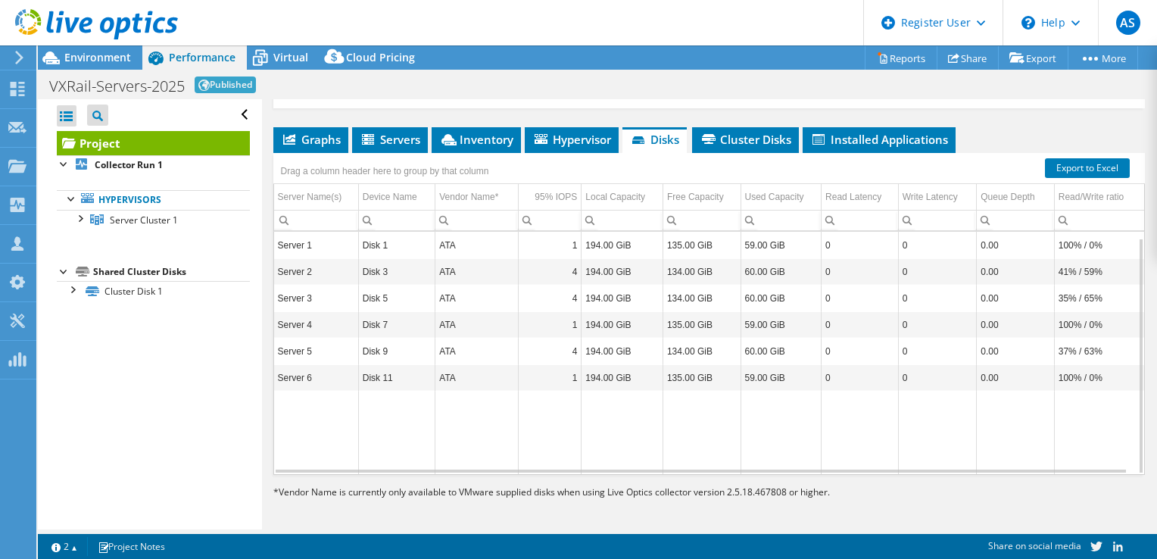
scroll to position [206, 0]
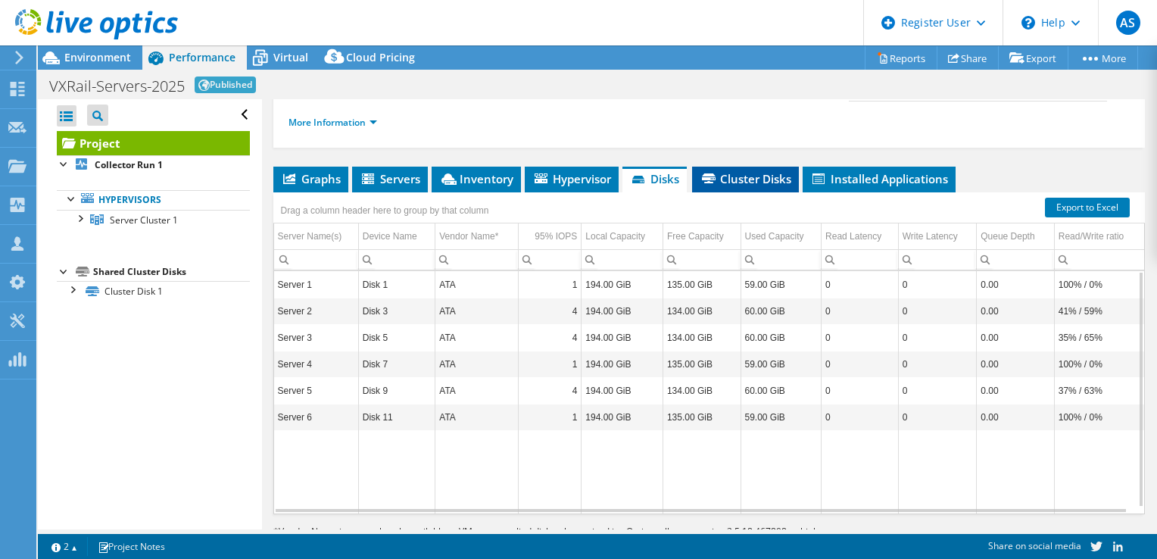
click at [710, 181] on span "Cluster Disks" at bounding box center [746, 178] width 92 height 15
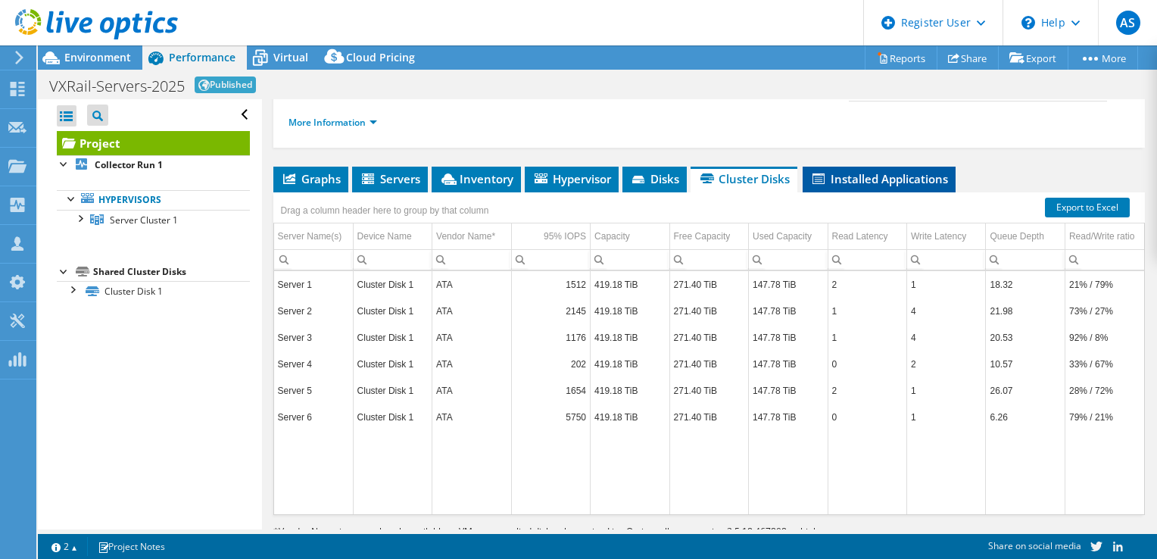
click at [861, 174] on span "Installed Applications" at bounding box center [879, 178] width 138 height 15
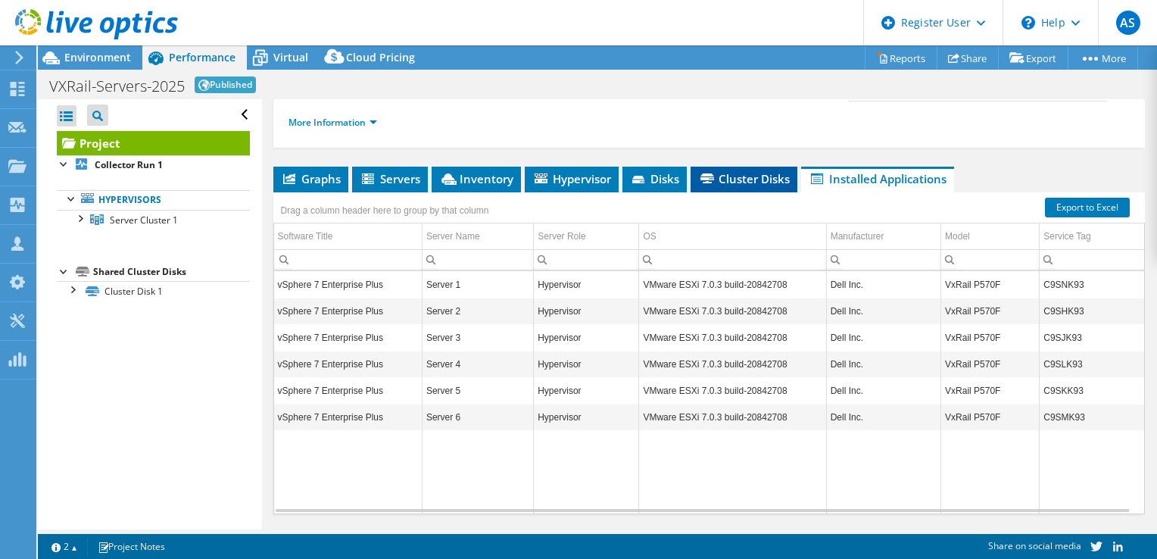
click at [734, 186] on li "Cluster Disks" at bounding box center [744, 180] width 107 height 26
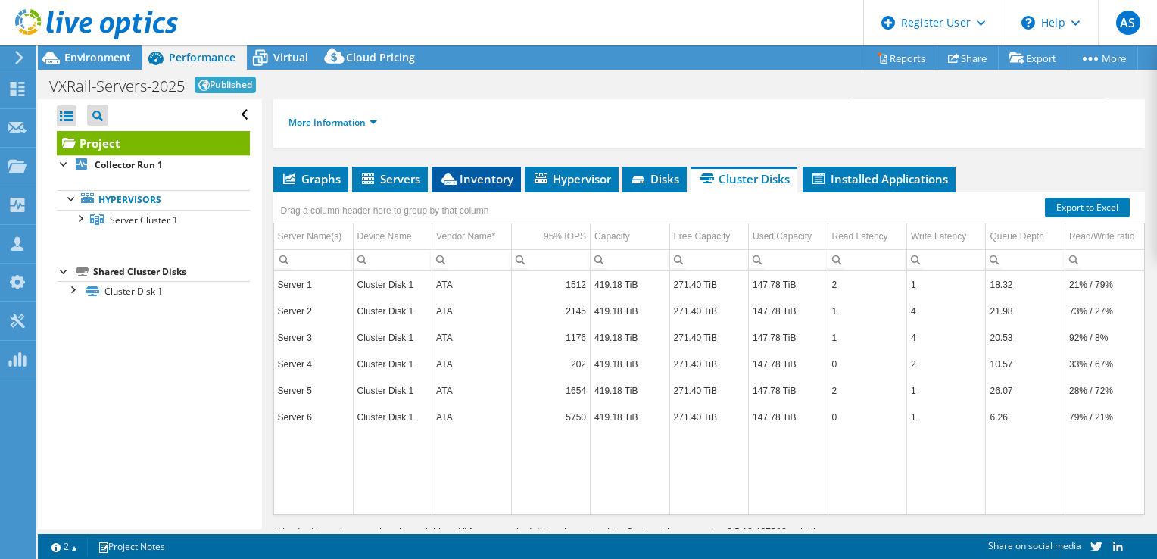
click at [504, 182] on span "Inventory" at bounding box center [476, 178] width 74 height 15
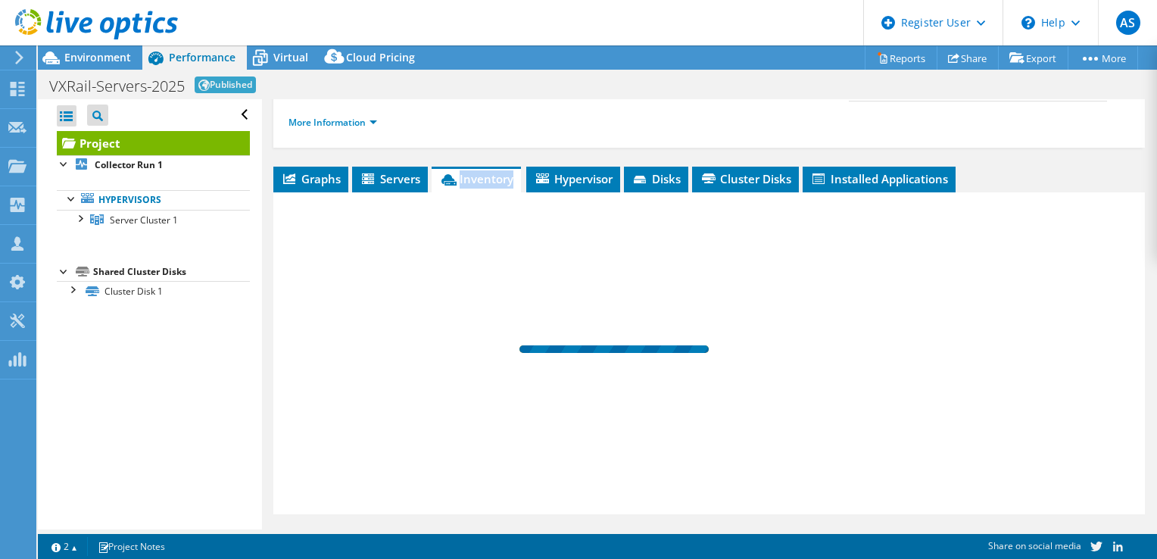
click at [504, 182] on span "Inventory" at bounding box center [476, 178] width 74 height 15
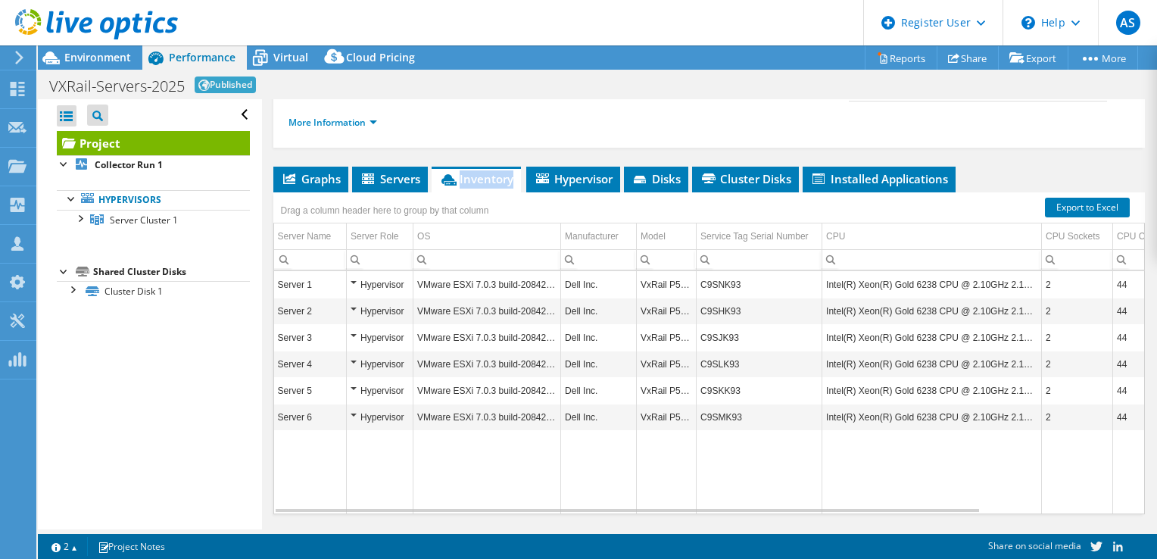
drag, startPoint x: 504, startPoint y: 182, endPoint x: 488, endPoint y: 173, distance: 18.3
click at [488, 173] on span "Inventory" at bounding box center [476, 178] width 74 height 15
click at [521, 145] on div "Project Details Duration 7 days, 0 hr, 1 min Start Time 08/30/2024, 14:27 (-05:…" at bounding box center [709, 232] width 894 height 678
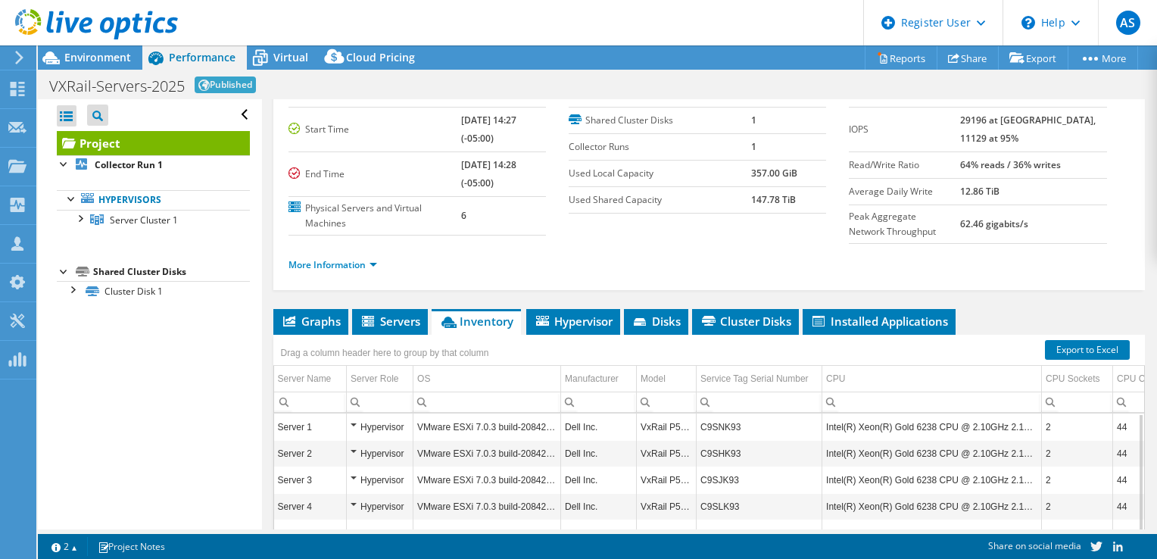
scroll to position [0, 0]
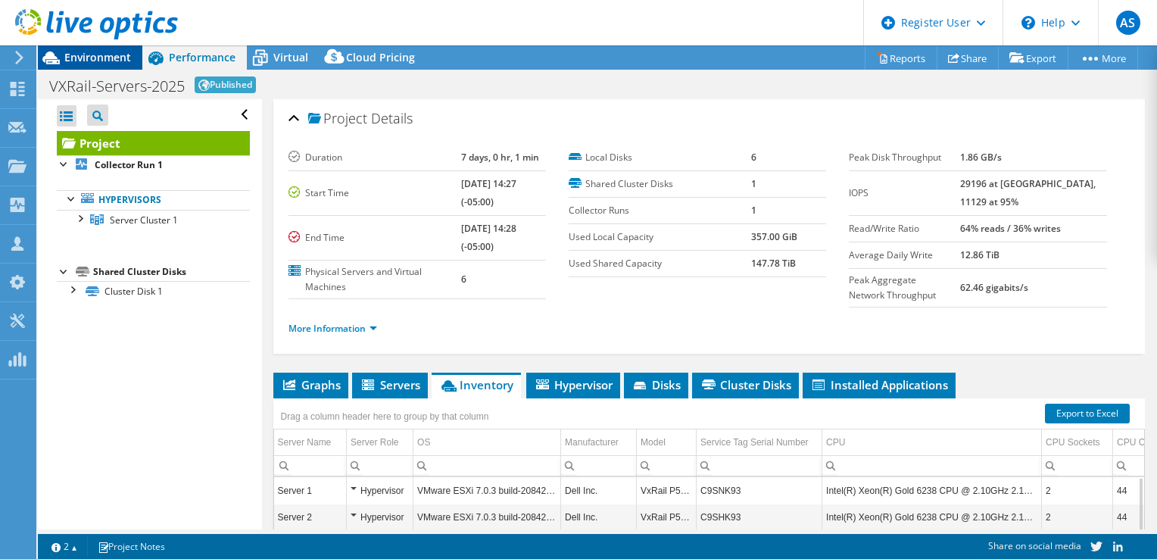
click at [105, 67] on div "Environment" at bounding box center [90, 57] width 104 height 24
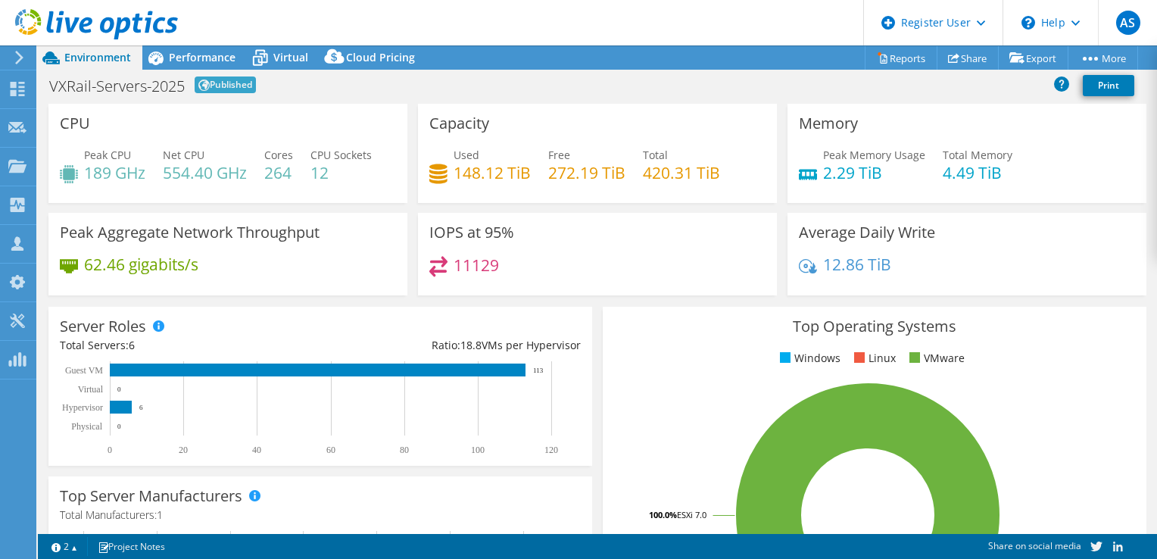
click at [23, 51] on icon at bounding box center [19, 58] width 11 height 14
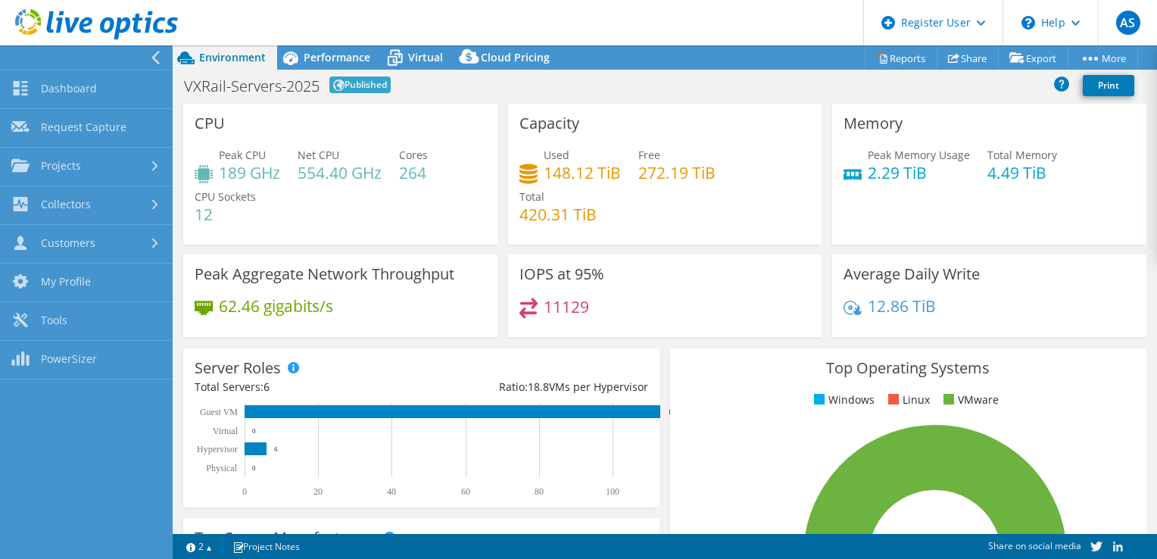
click at [159, 54] on icon at bounding box center [155, 58] width 11 height 14
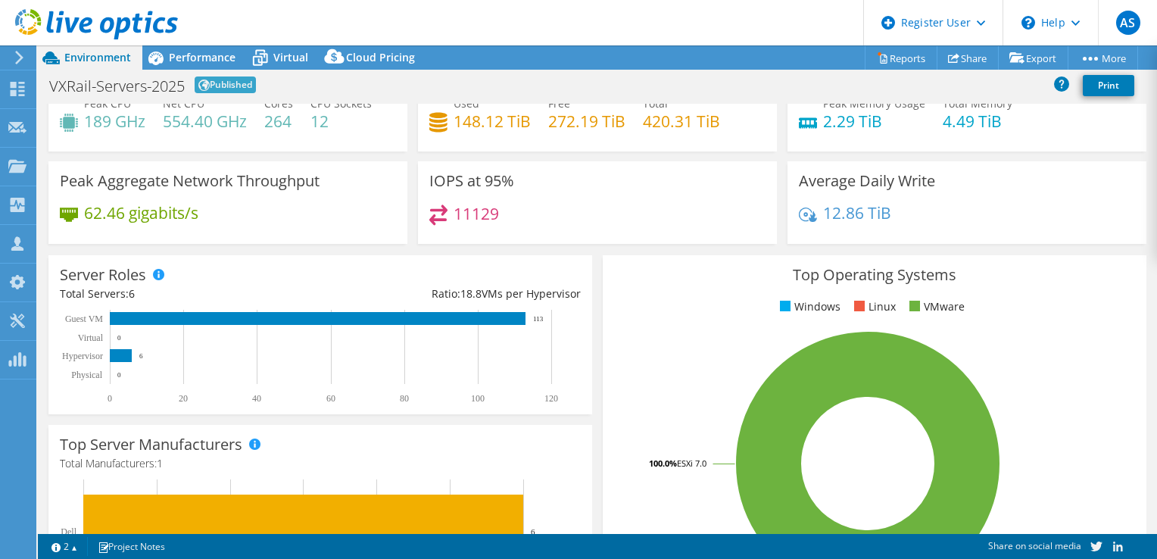
scroll to position [57, 0]
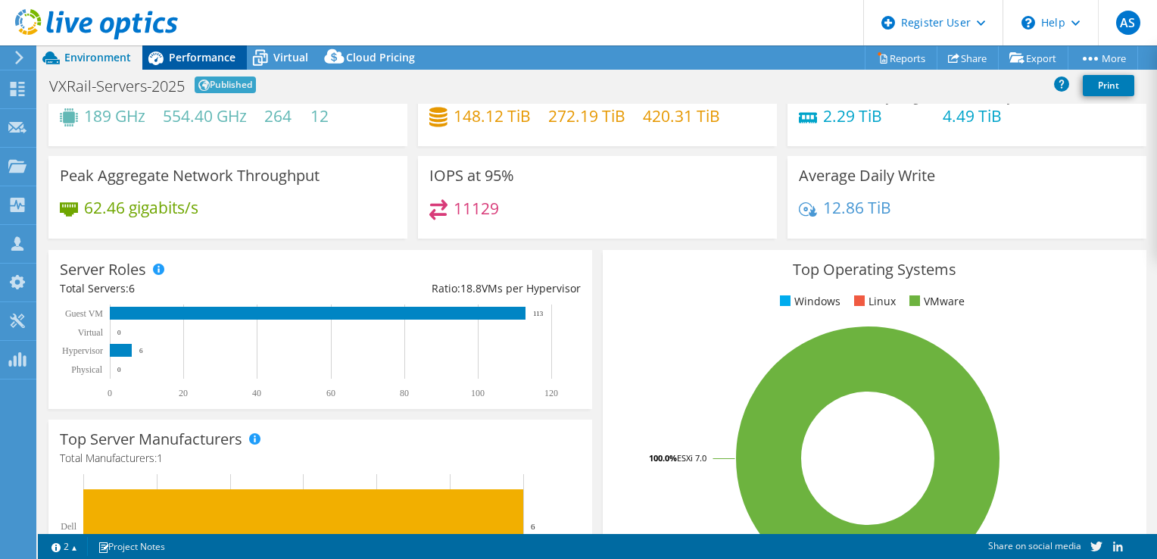
click at [174, 56] on span "Performance" at bounding box center [202, 57] width 67 height 14
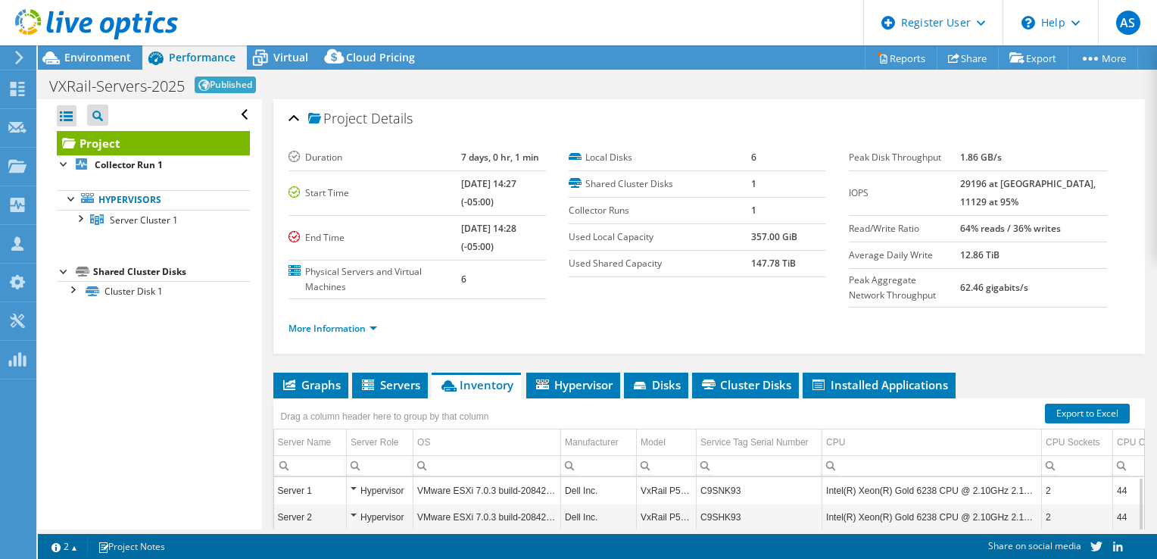
scroll to position [0, 0]
click at [78, 220] on div at bounding box center [79, 217] width 15 height 15
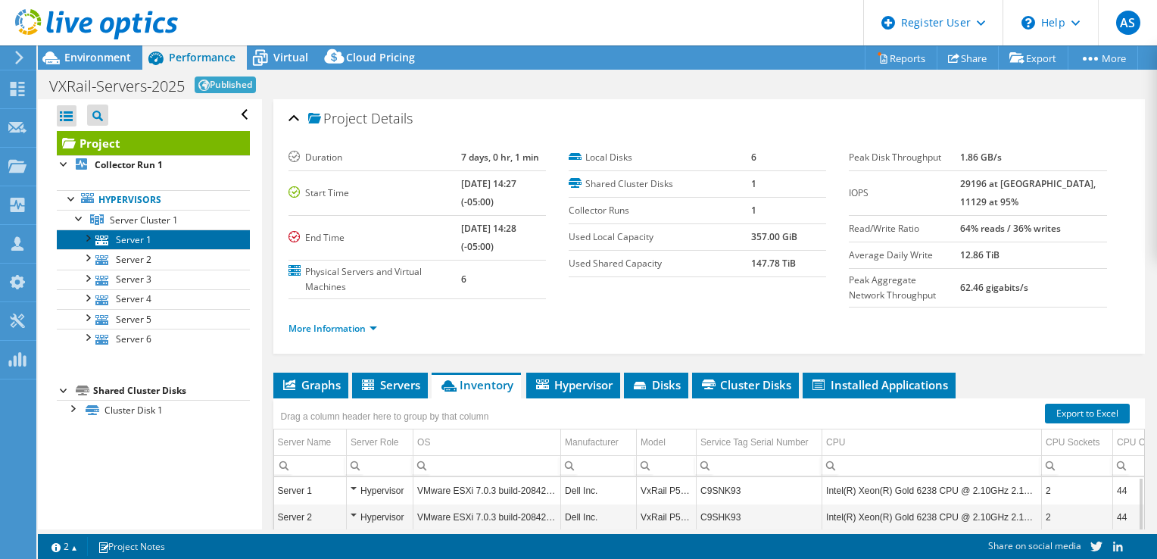
click at [199, 245] on link "Server 1" at bounding box center [153, 239] width 193 height 20
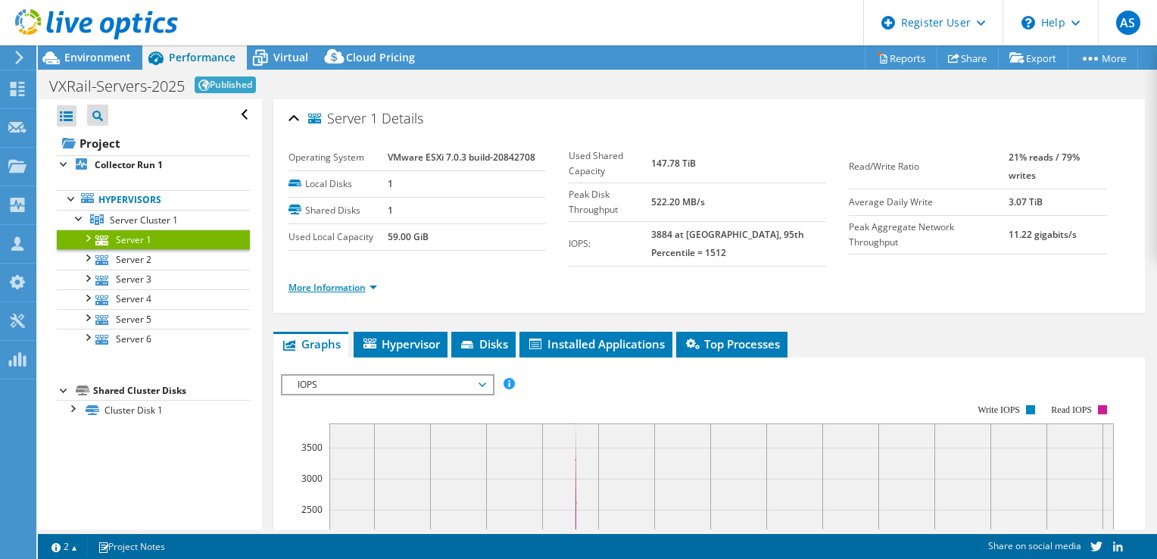
click at [346, 289] on link "More Information" at bounding box center [332, 287] width 89 height 13
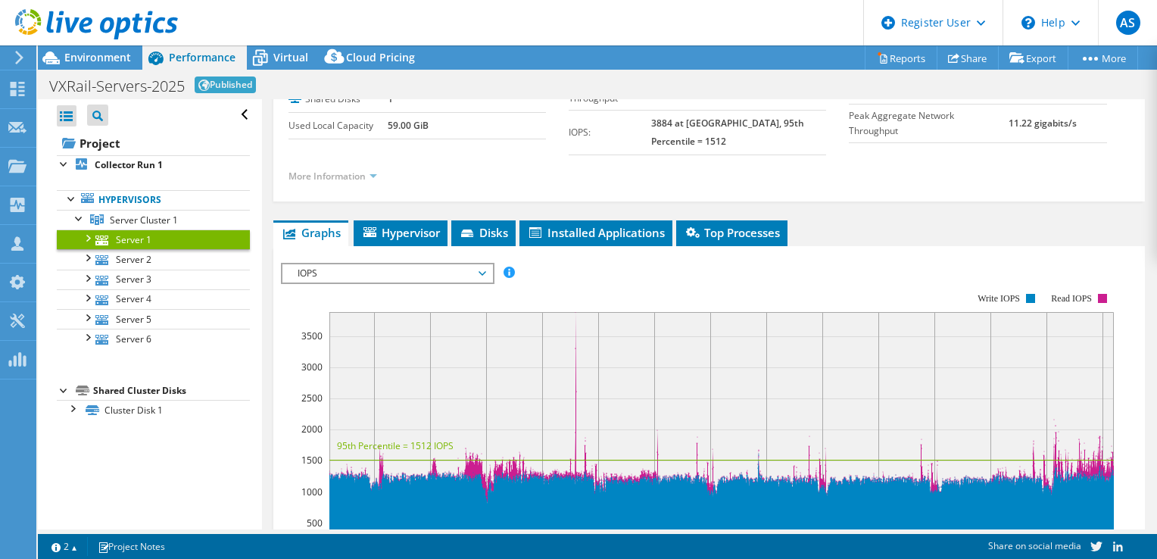
scroll to position [139, 0]
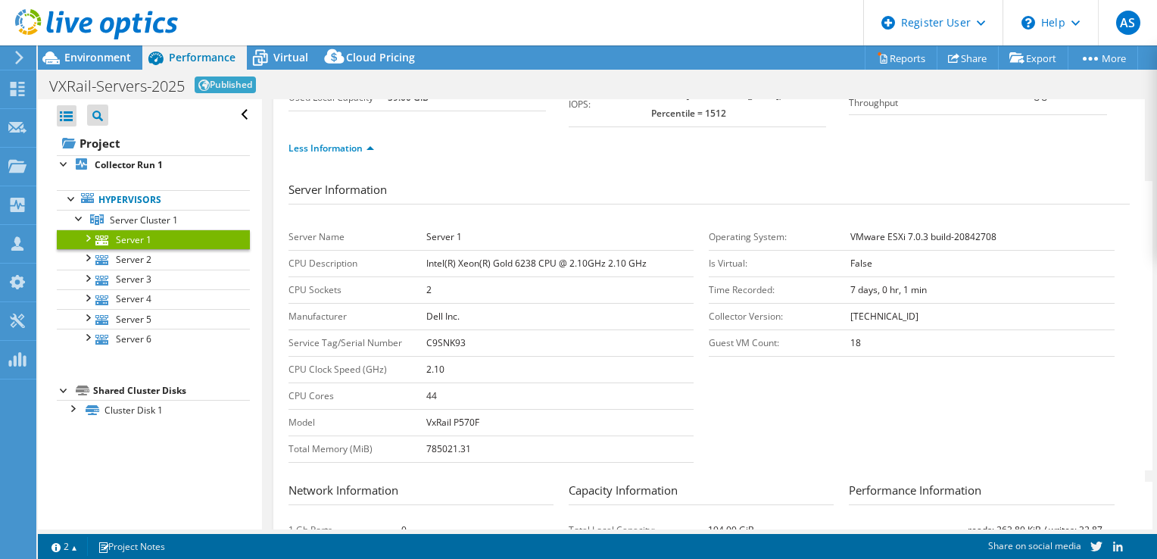
click at [437, 336] on b "C9SNK93" at bounding box center [445, 342] width 39 height 13
copy b "C9SNK93"
click at [146, 252] on link "Server 2" at bounding box center [153, 259] width 193 height 20
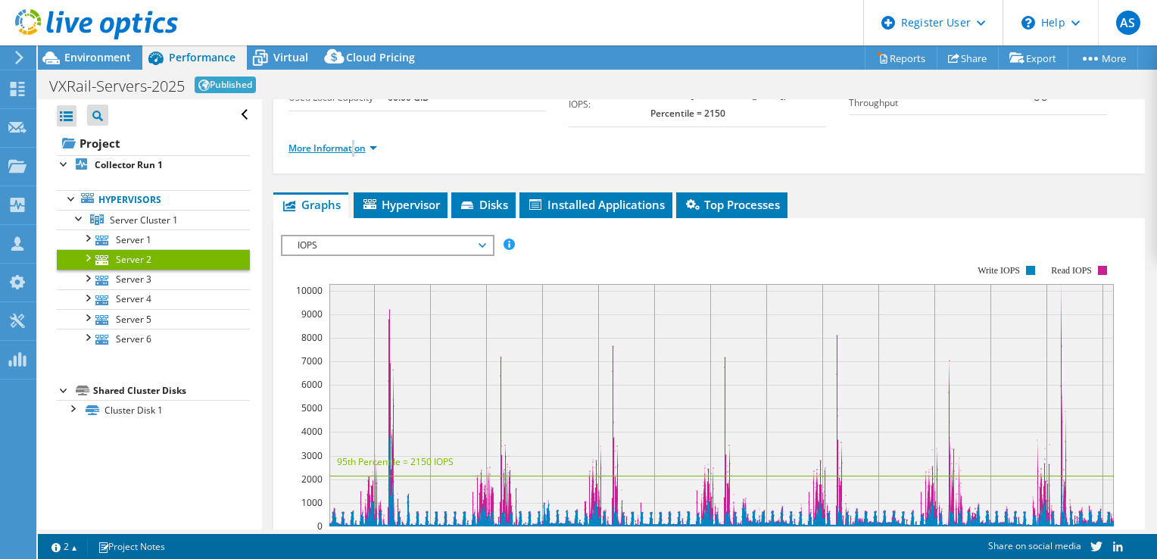
drag, startPoint x: 351, startPoint y: 153, endPoint x: 355, endPoint y: 145, distance: 8.5
click at [355, 145] on li "More Information" at bounding box center [337, 148] width 98 height 17
click at [355, 145] on link "More Information" at bounding box center [332, 148] width 89 height 13
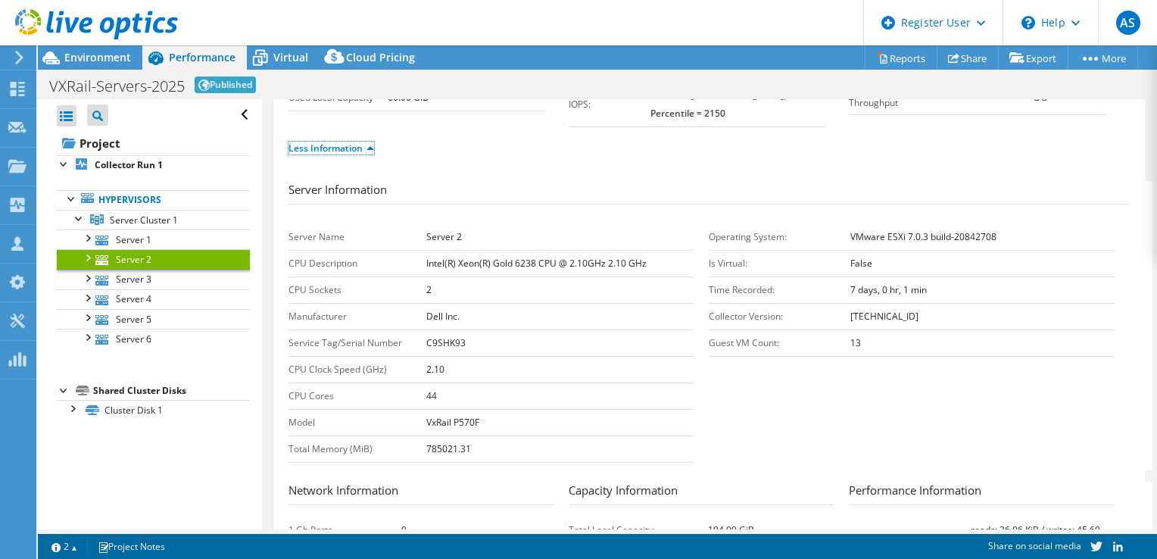
scroll to position [0, 0]
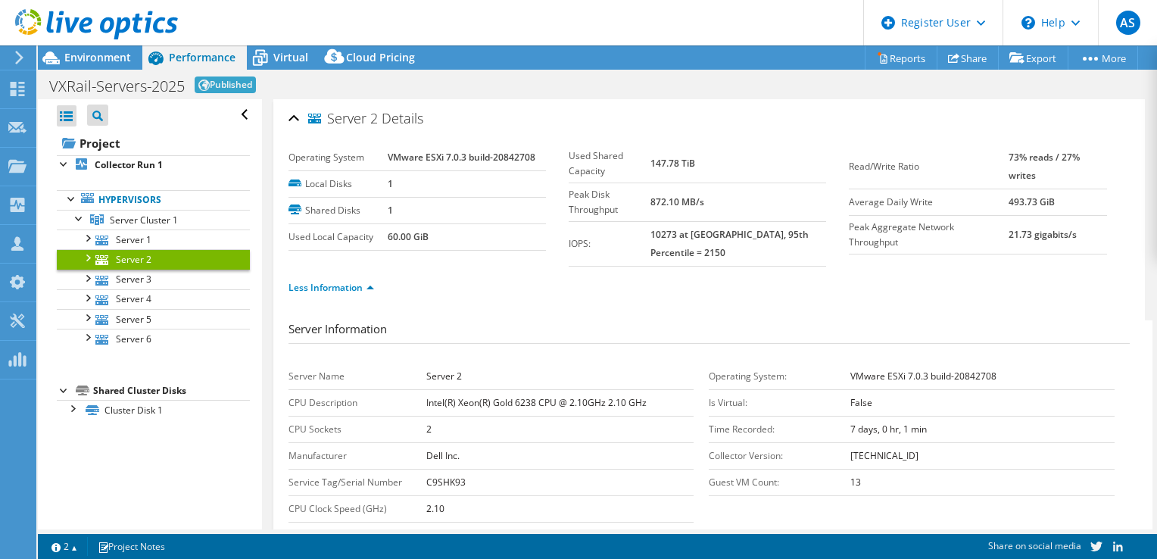
click at [404, 374] on td "Server Name" at bounding box center [357, 376] width 138 height 27
click at [59, 51] on icon at bounding box center [51, 58] width 27 height 27
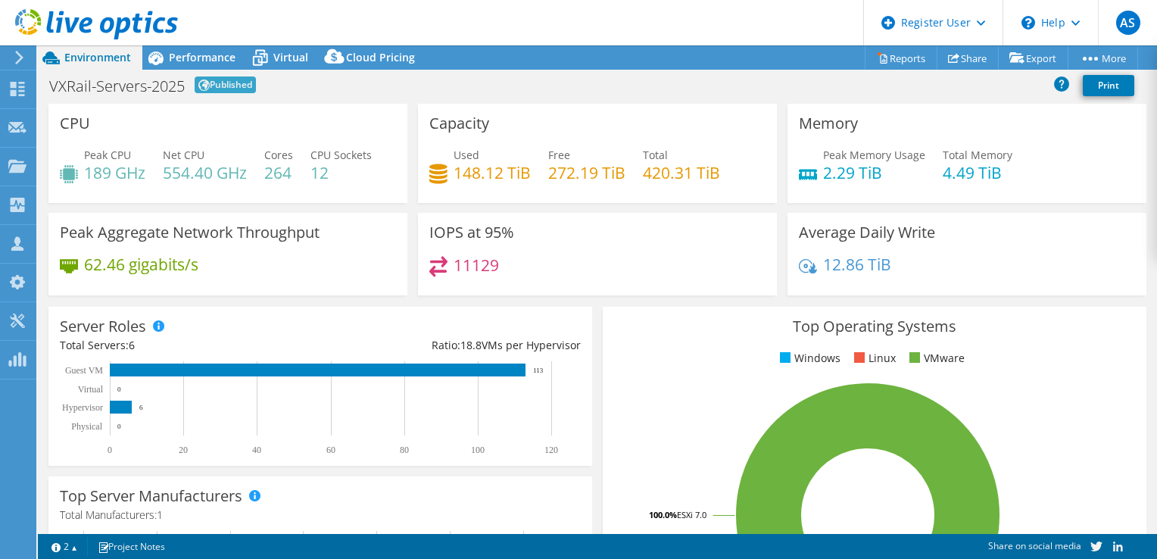
click at [454, 174] on h4 "148.12 TiB" at bounding box center [492, 172] width 77 height 17
drag, startPoint x: 454, startPoint y: 174, endPoint x: 560, endPoint y: 175, distance: 106.8
click at [560, 175] on div "Used 148.12 TiB Free 272.19 TiB Total 420.31 TiB" at bounding box center [597, 171] width 336 height 49
drag, startPoint x: 560, startPoint y: 175, endPoint x: 506, endPoint y: 162, distance: 56.0
click at [506, 164] on h4 "148.12 TiB" at bounding box center [492, 172] width 77 height 17
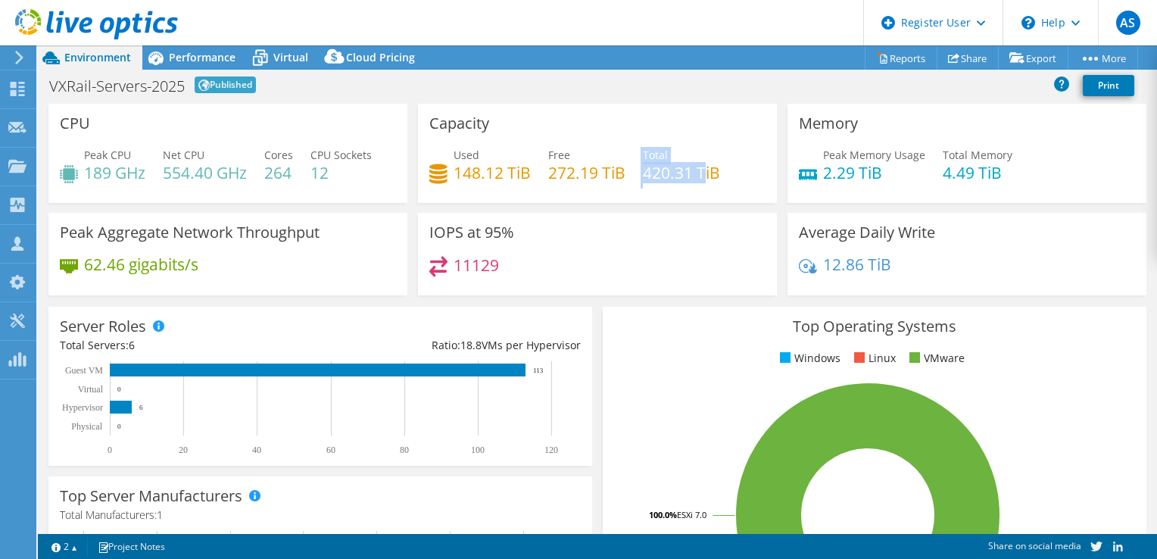
drag, startPoint x: 635, startPoint y: 181, endPoint x: 702, endPoint y: 179, distance: 66.7
click at [702, 179] on div "Used 148.12 TiB Free 272.19 TiB Total 420.31 TiB" at bounding box center [597, 171] width 336 height 49
drag, startPoint x: 702, startPoint y: 179, endPoint x: 689, endPoint y: 179, distance: 12.9
click at [689, 179] on h4 "420.31 TiB" at bounding box center [681, 172] width 77 height 17
click at [677, 176] on h4 "420.31 TiB" at bounding box center [681, 172] width 77 height 17
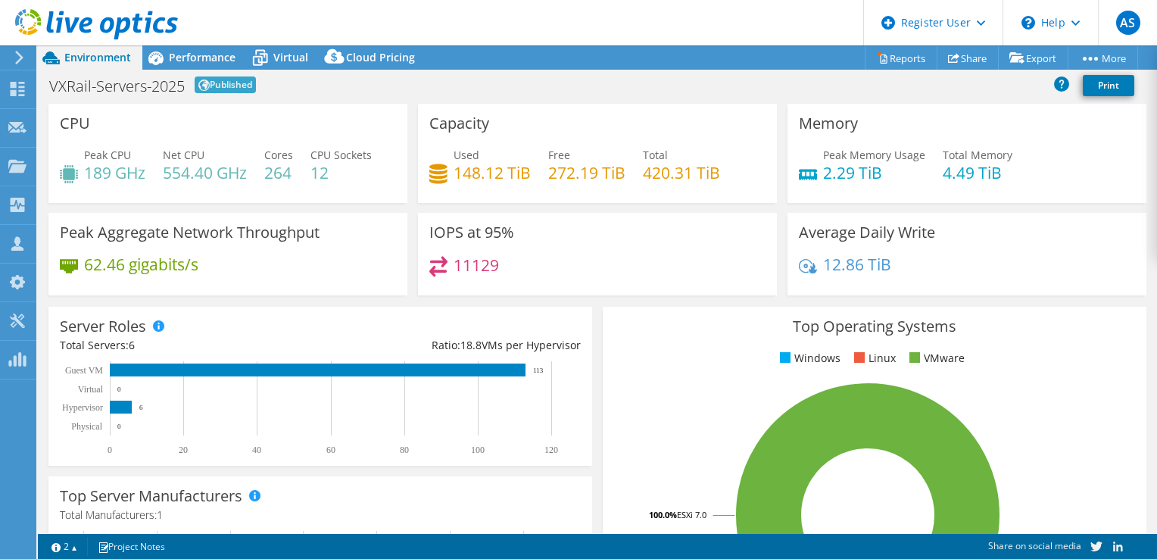
click at [636, 180] on div "Used 148.12 TiB Free 272.19 TiB Total 420.31 TiB" at bounding box center [597, 171] width 336 height 49
